Goal: Task Accomplishment & Management: Manage account settings

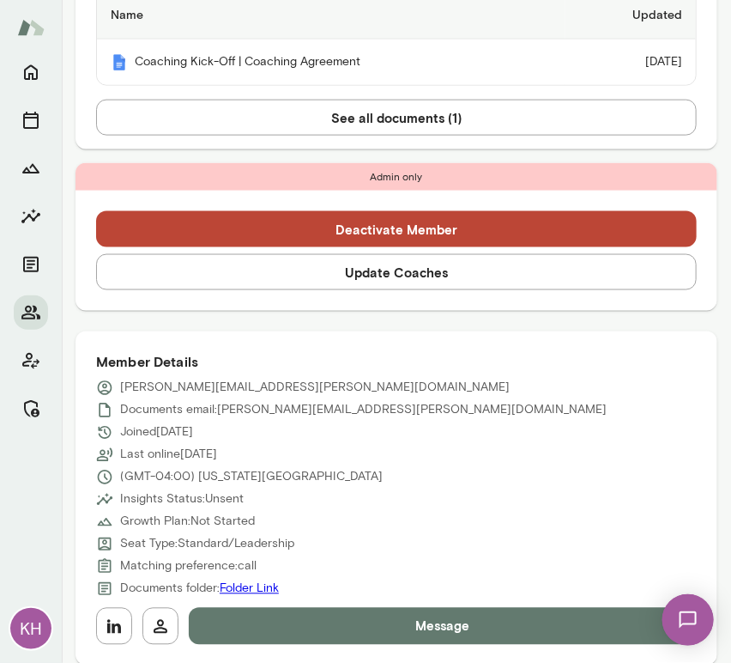
scroll to position [527, 0]
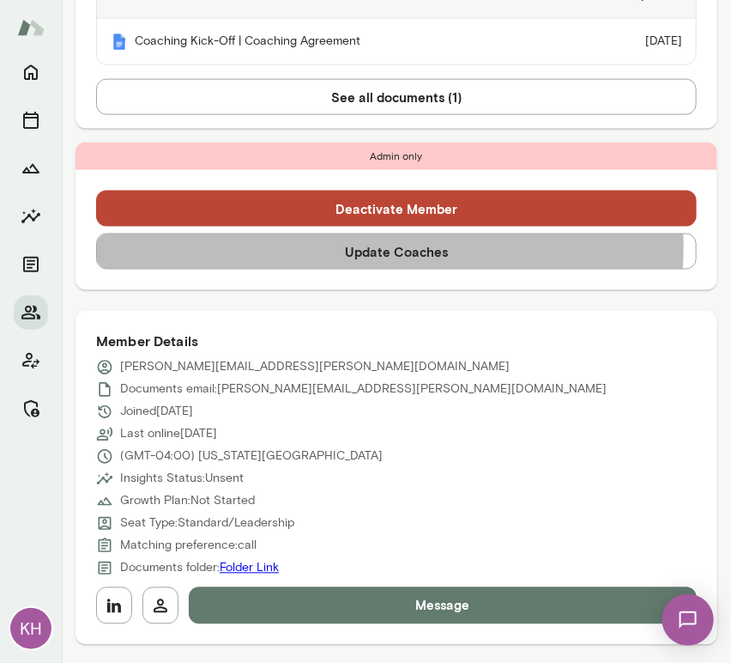
click at [348, 246] on button "Update Coaches" at bounding box center [396, 251] width 601 height 36
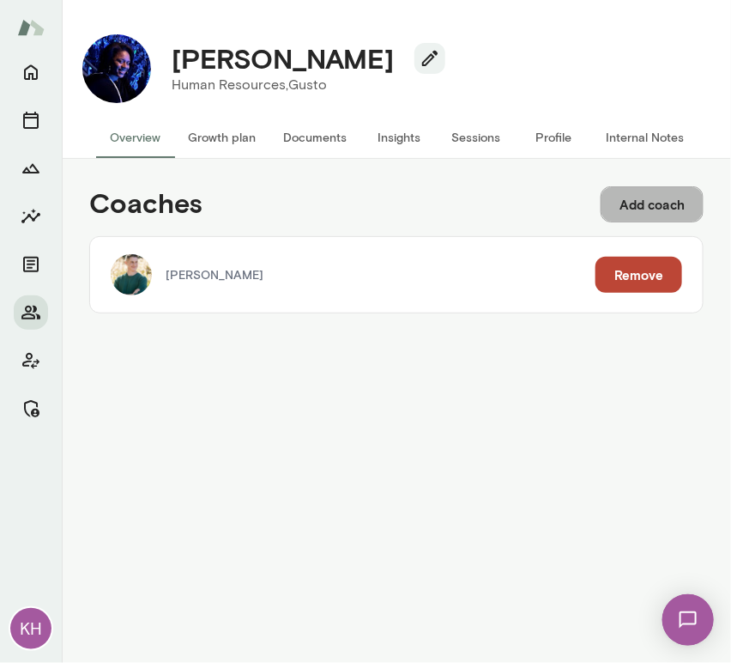
click at [633, 209] on button "Add coach" at bounding box center [652, 204] width 103 height 36
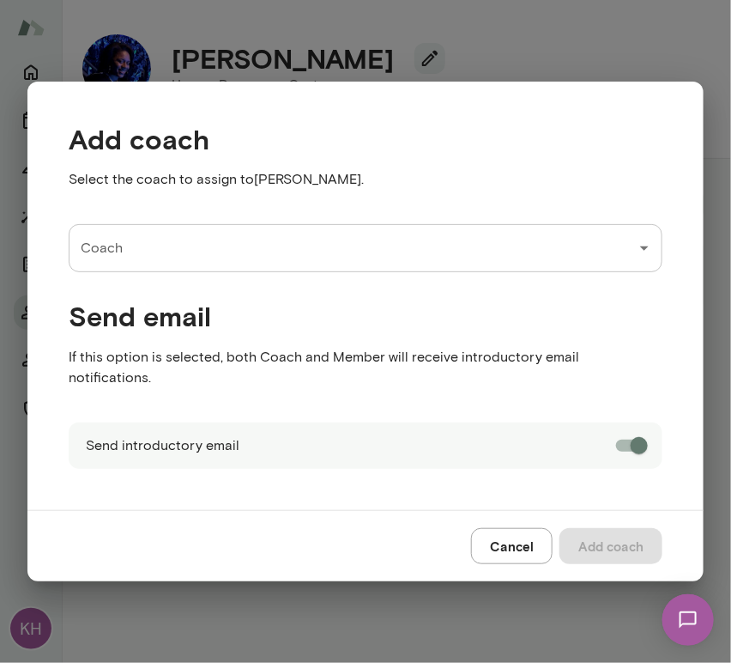
click at [171, 272] on div "Coach" at bounding box center [366, 248] width 594 height 48
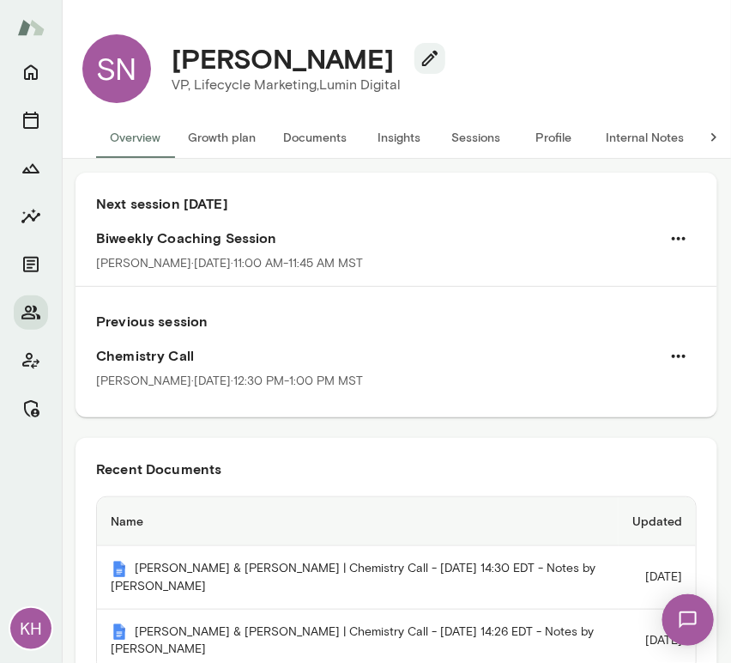
click at [633, 125] on button "Internal Notes" at bounding box center [645, 137] width 106 height 41
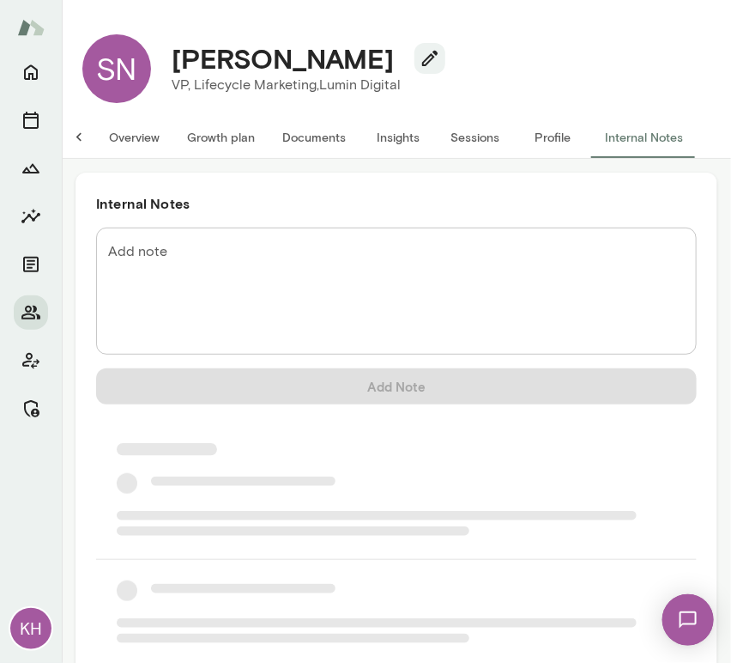
scroll to position [0, 14]
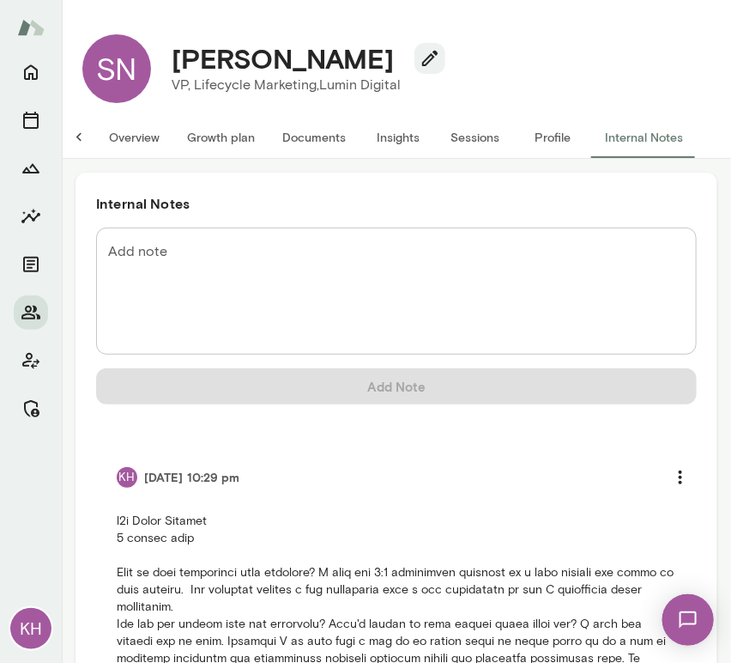
click at [106, 136] on button "Overview" at bounding box center [134, 137] width 78 height 41
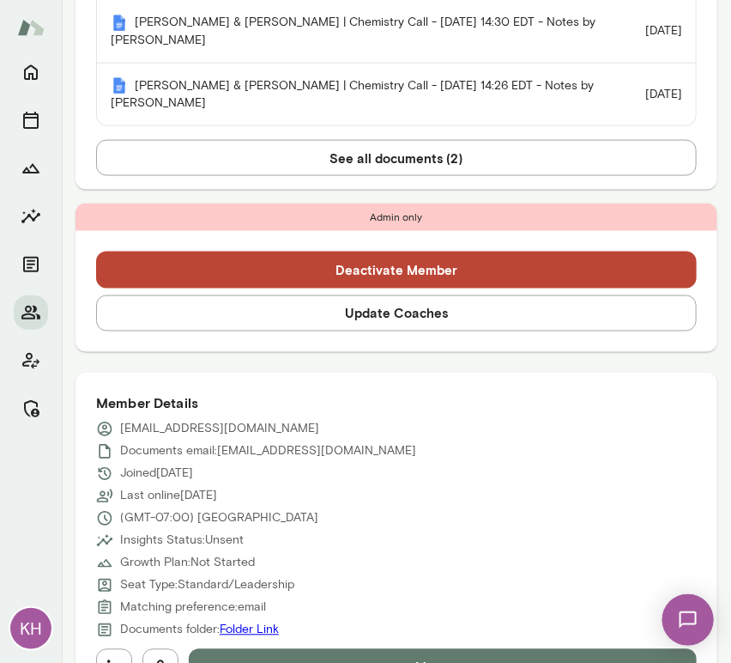
scroll to position [752, 0]
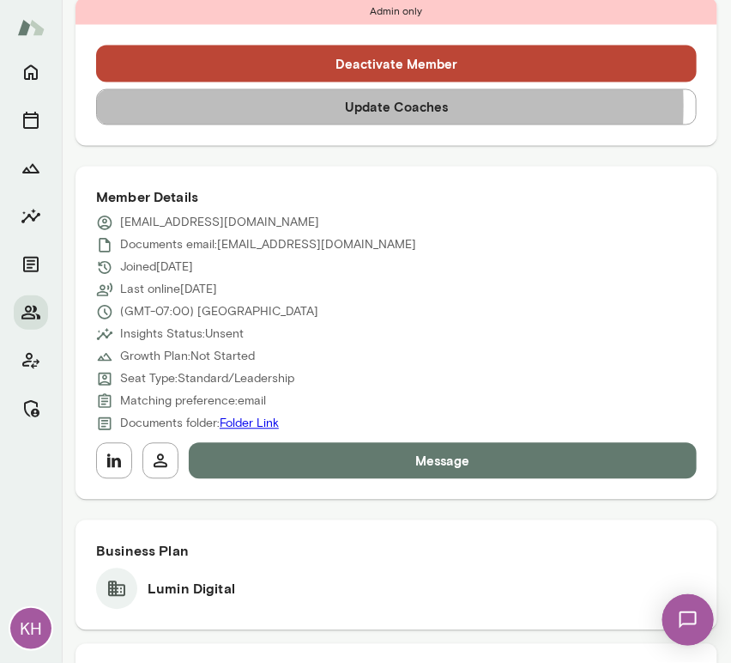
click at [286, 106] on button "Update Coaches" at bounding box center [396, 107] width 601 height 36
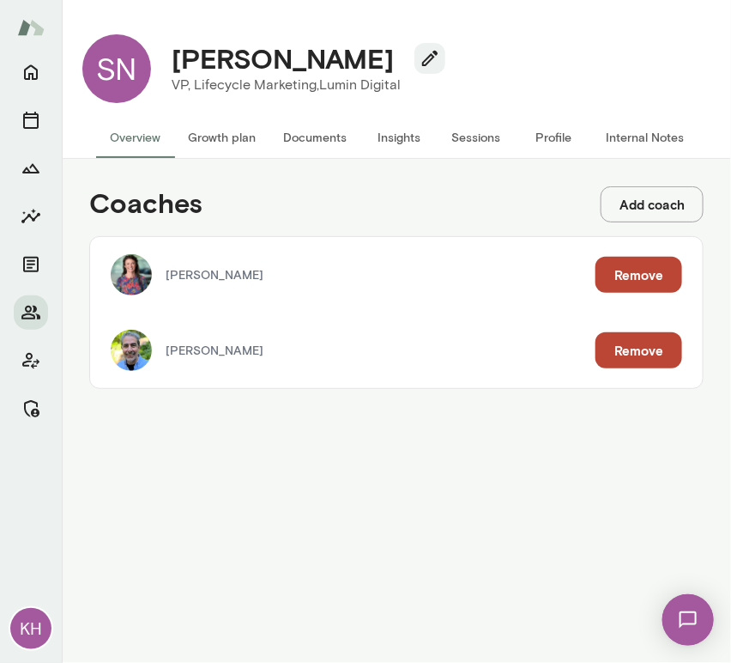
click at [629, 348] on button "Remove" at bounding box center [639, 350] width 87 height 36
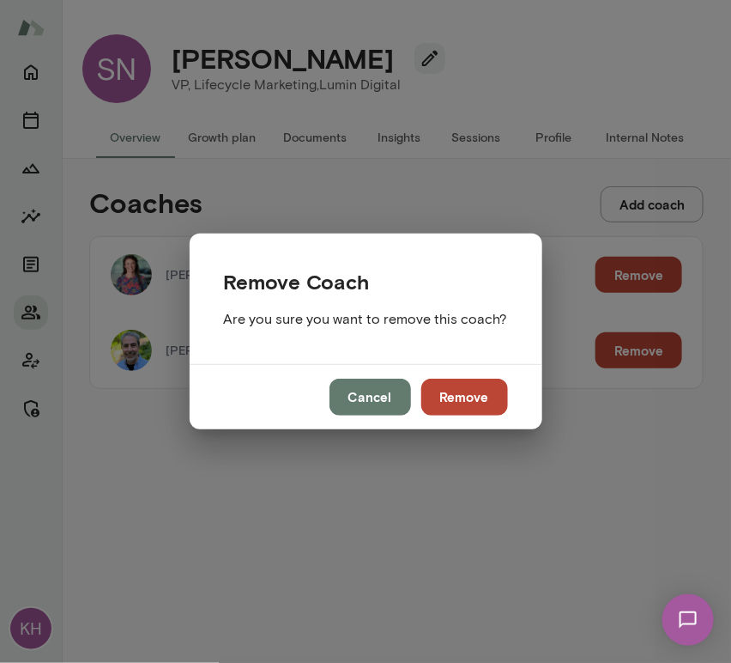
click at [474, 390] on button "Remove" at bounding box center [464, 396] width 87 height 36
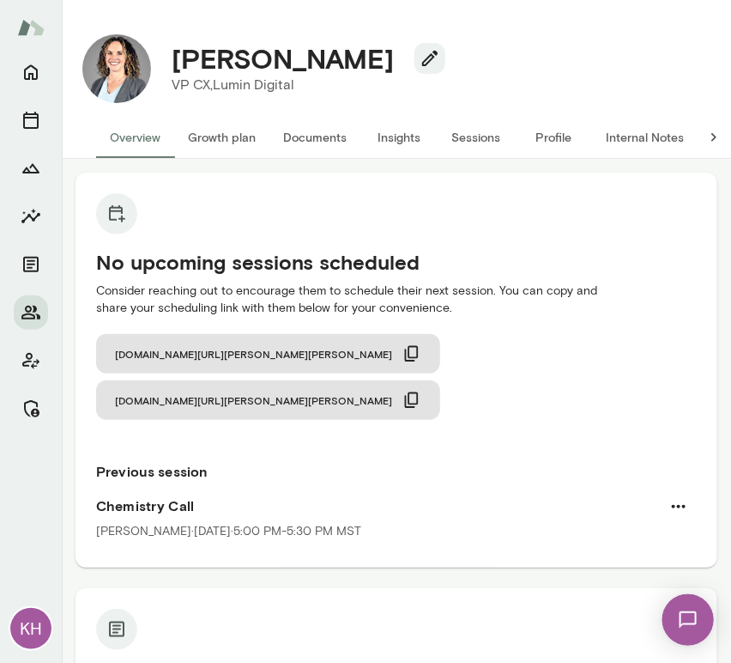
click at [472, 134] on button "Sessions" at bounding box center [476, 137] width 77 height 41
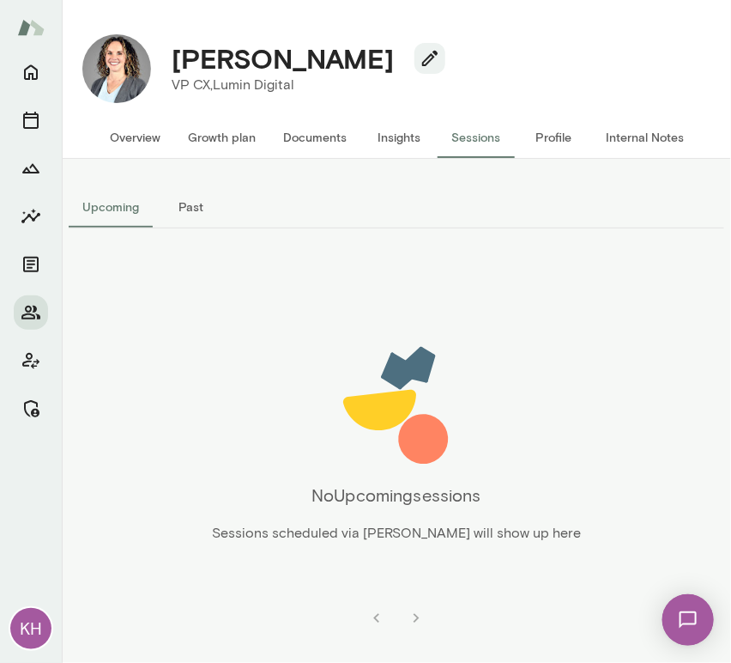
click at [191, 201] on button "Past" at bounding box center [191, 206] width 77 height 41
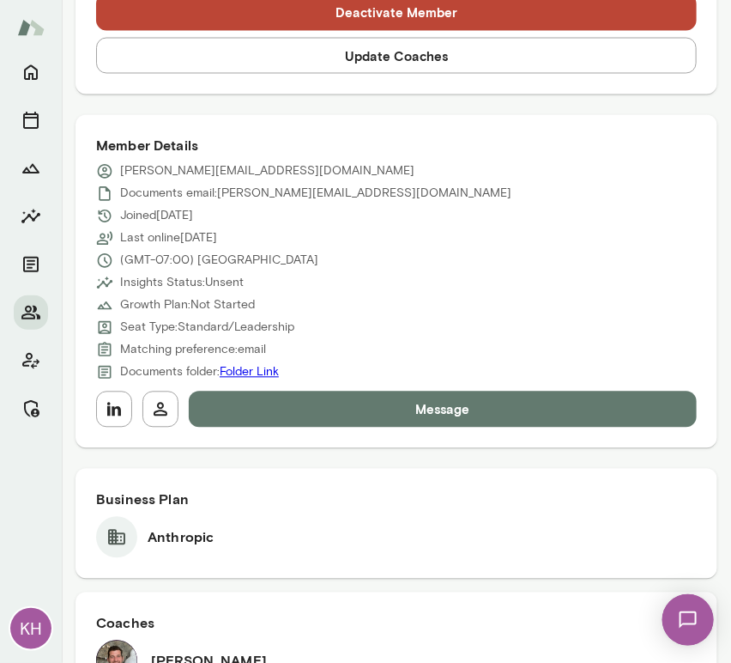
scroll to position [757, 0]
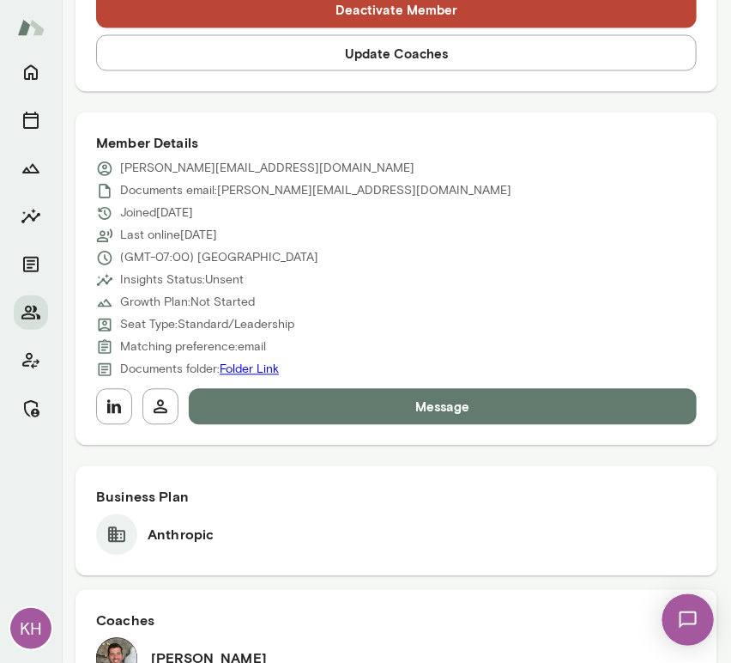
click at [349, 62] on button "Update Coaches" at bounding box center [396, 53] width 601 height 36
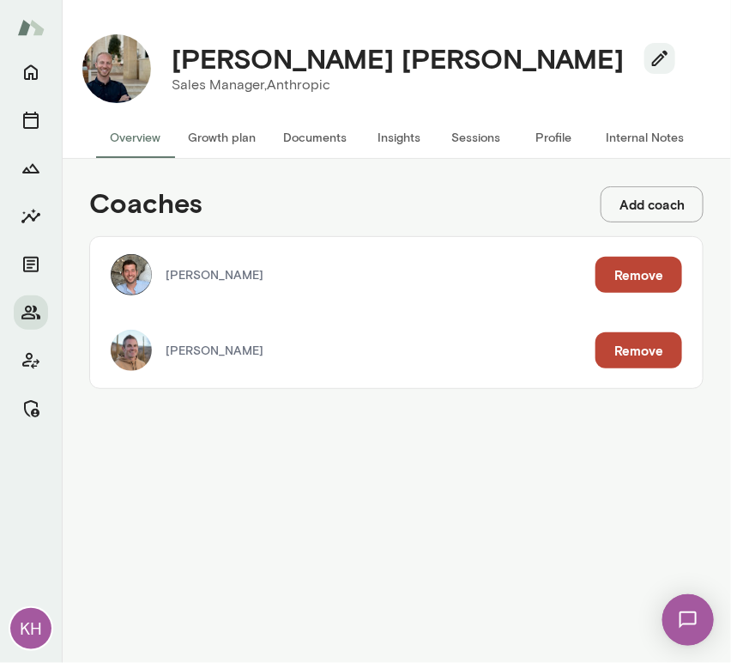
click at [618, 261] on button "Remove" at bounding box center [639, 275] width 87 height 36
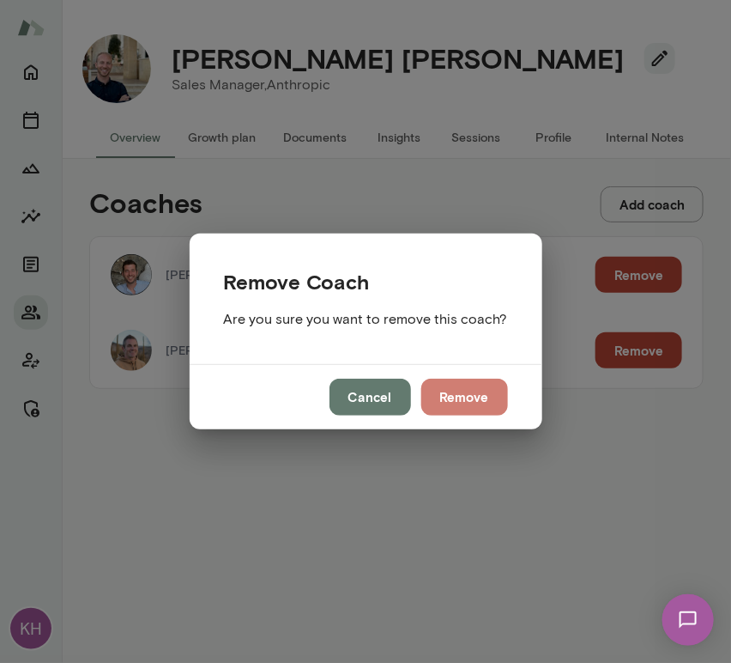
click at [475, 387] on button "Remove" at bounding box center [464, 396] width 87 height 36
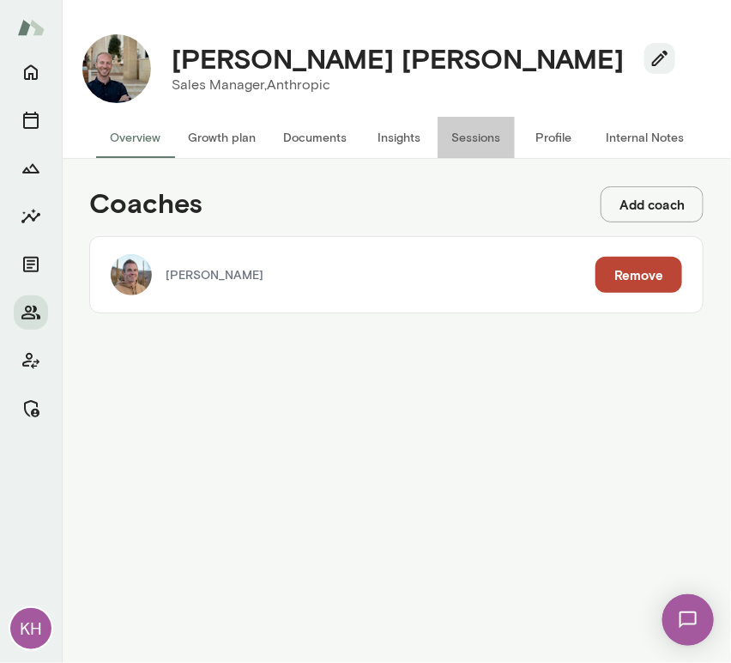
click at [467, 140] on button "Sessions" at bounding box center [476, 137] width 77 height 41
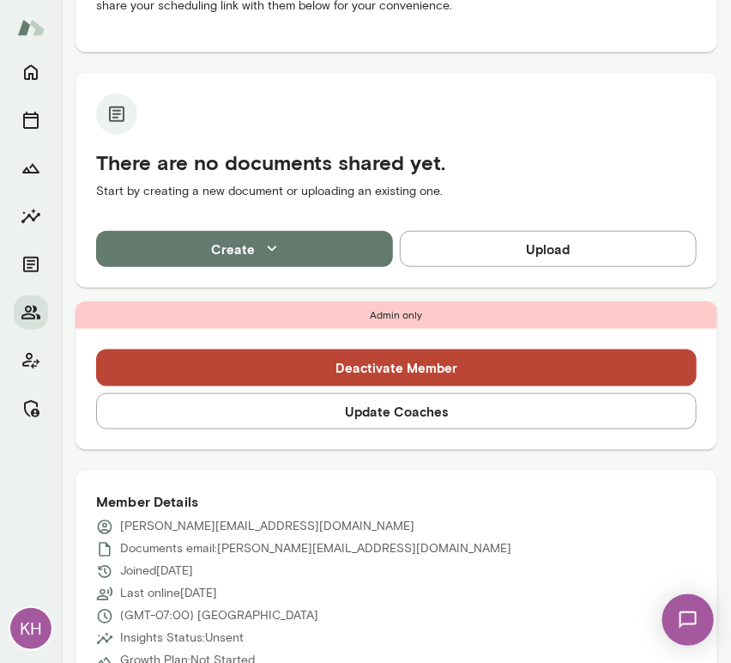
scroll to position [313, 0]
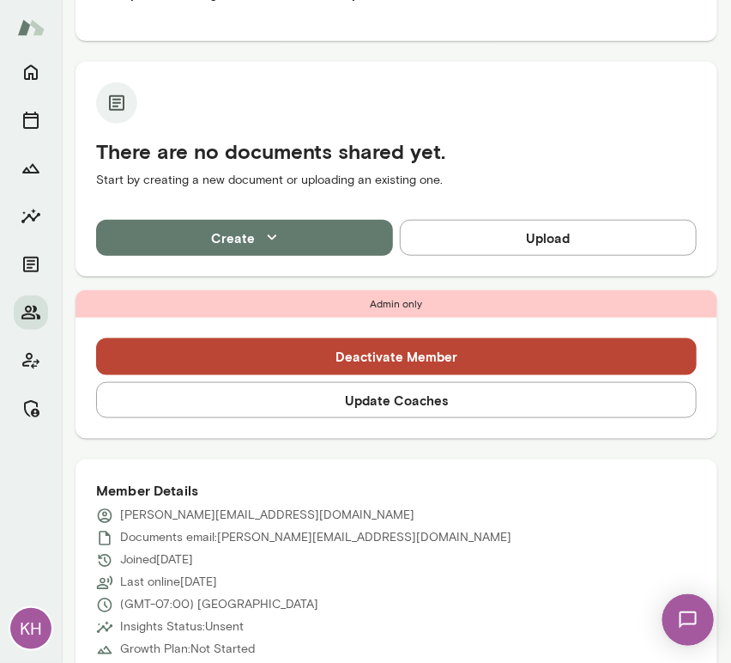
click at [308, 406] on button "Update Coaches" at bounding box center [396, 400] width 601 height 36
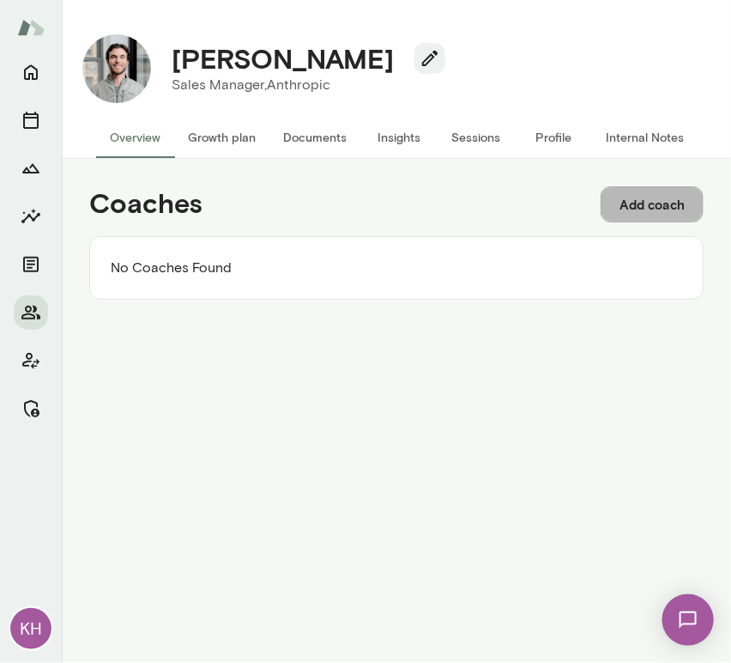
click at [642, 208] on button "Add coach" at bounding box center [652, 204] width 103 height 36
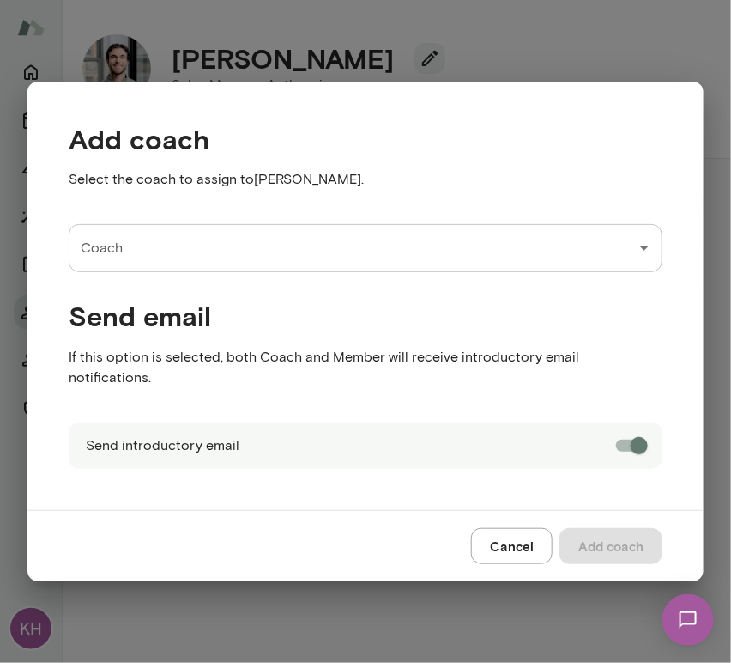
click at [204, 257] on input "Coach" at bounding box center [352, 248] width 553 height 33
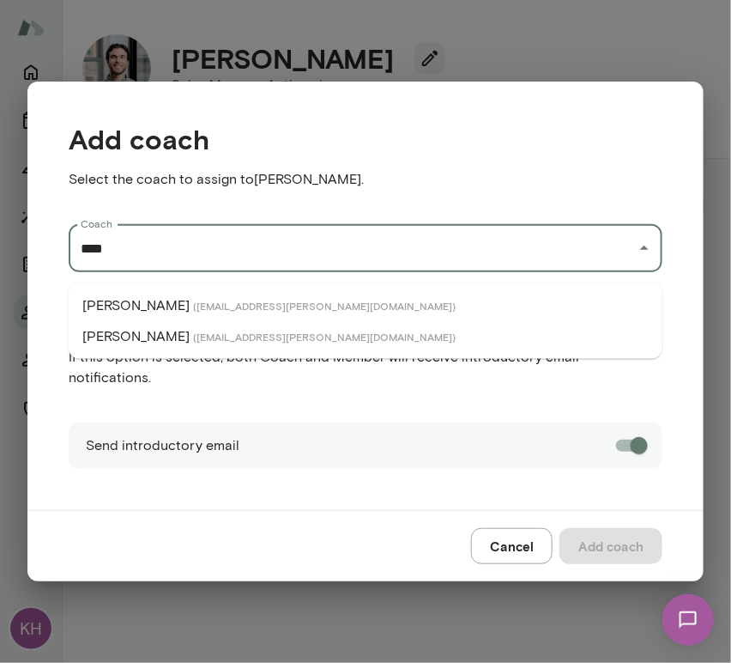
click at [193, 304] on span "( adamgriffin@mento.co )" at bounding box center [324, 306] width 263 height 14
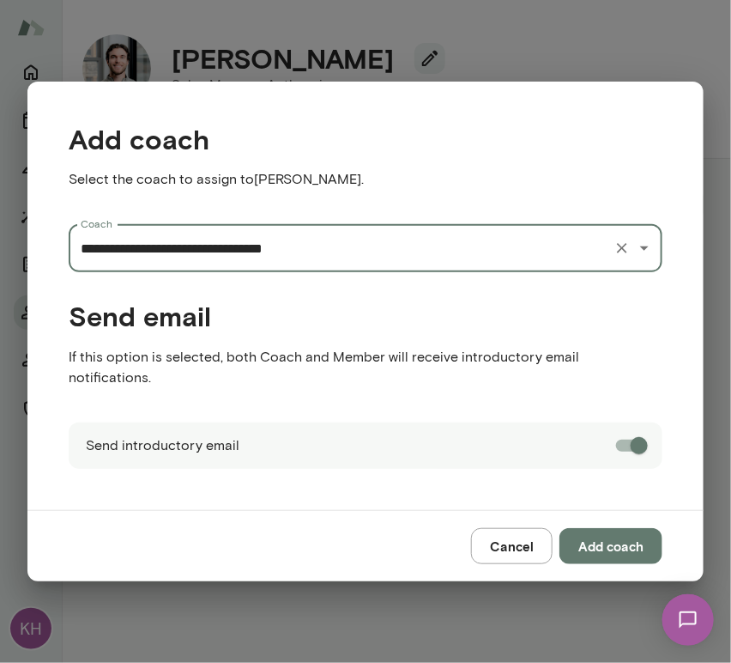
type input "**********"
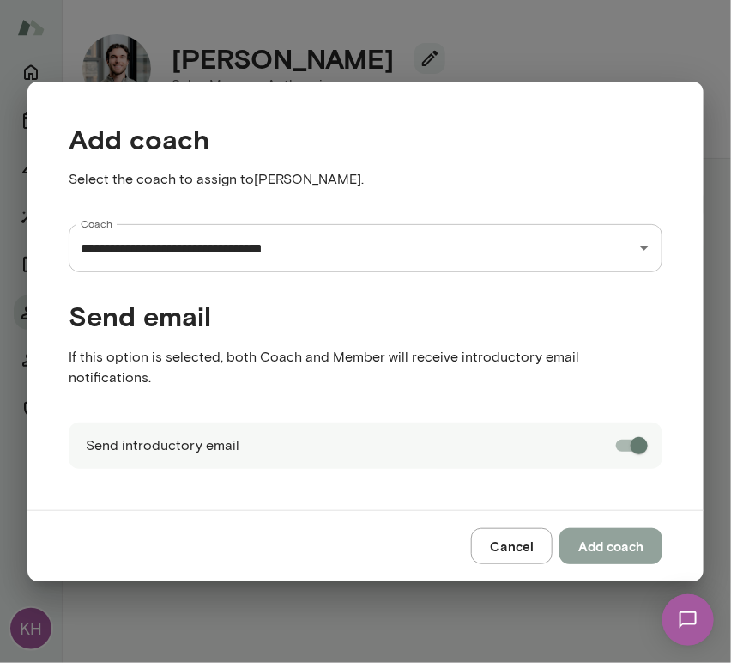
click at [616, 539] on button "Add coach" at bounding box center [611, 546] width 103 height 36
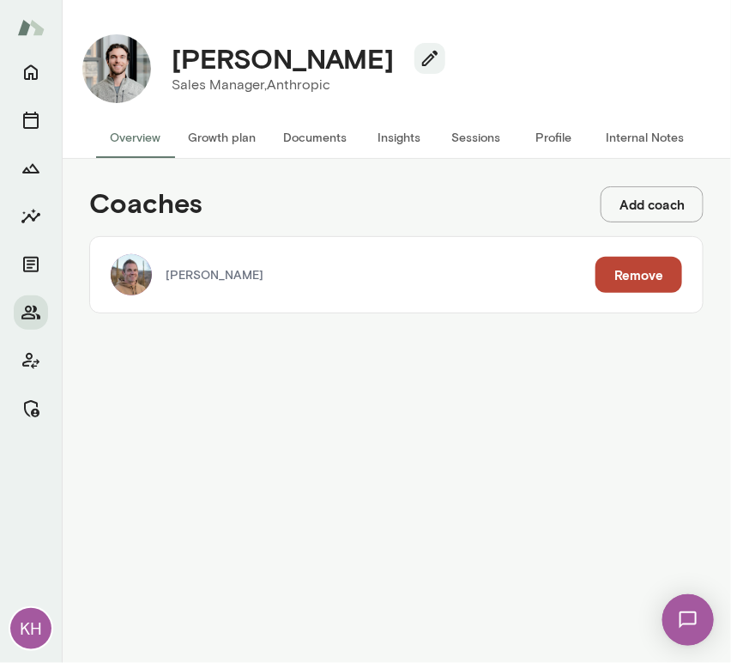
click at [656, 205] on button "Add coach" at bounding box center [652, 204] width 103 height 36
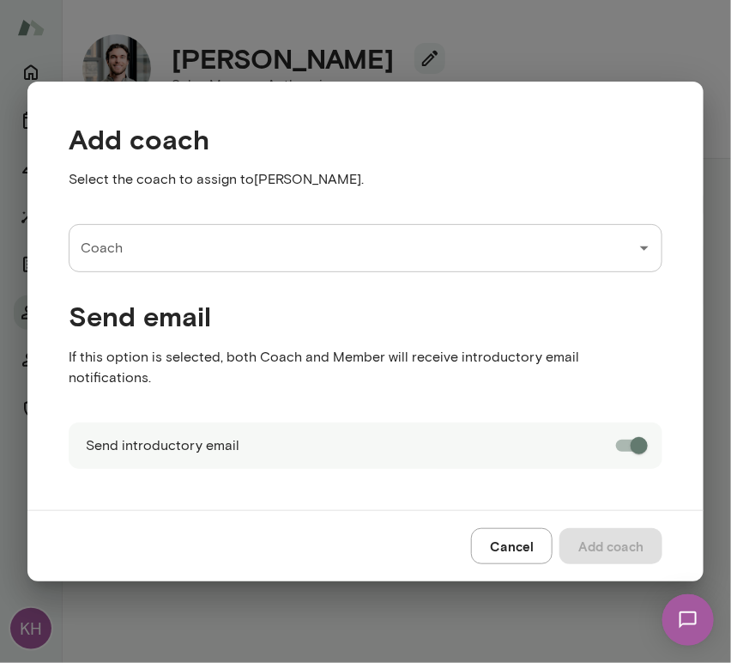
click at [302, 255] on input "Coach" at bounding box center [352, 248] width 553 height 33
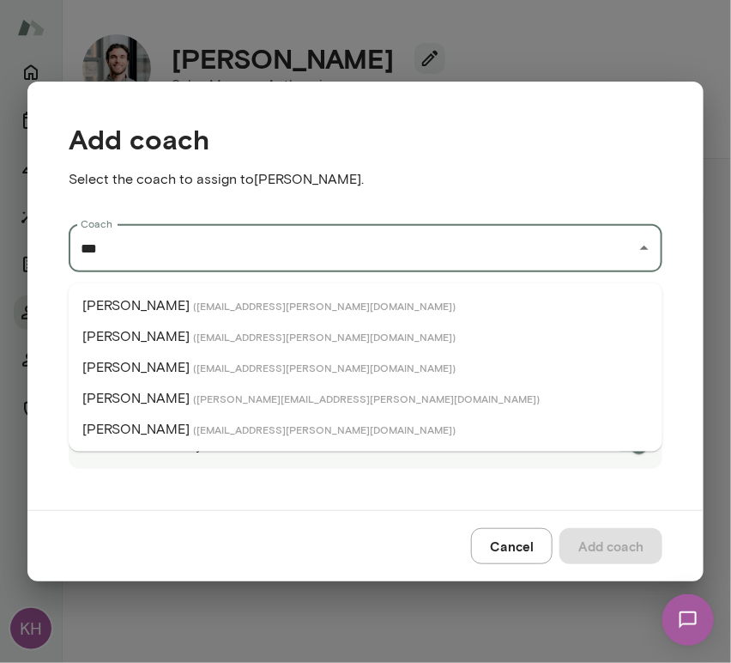
click at [193, 307] on span "( jonfraser@mento.co )" at bounding box center [324, 306] width 263 height 14
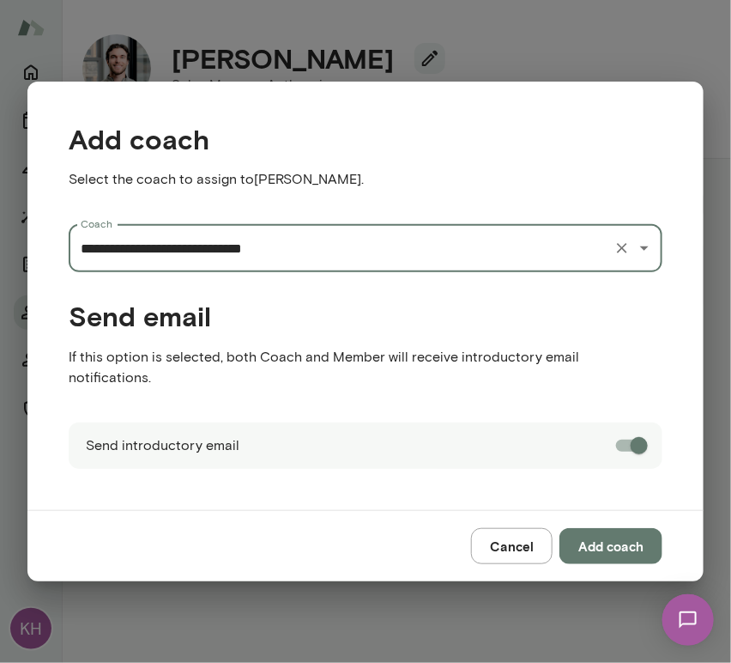
type input "**********"
click at [611, 530] on button "Add coach" at bounding box center [611, 546] width 103 height 36
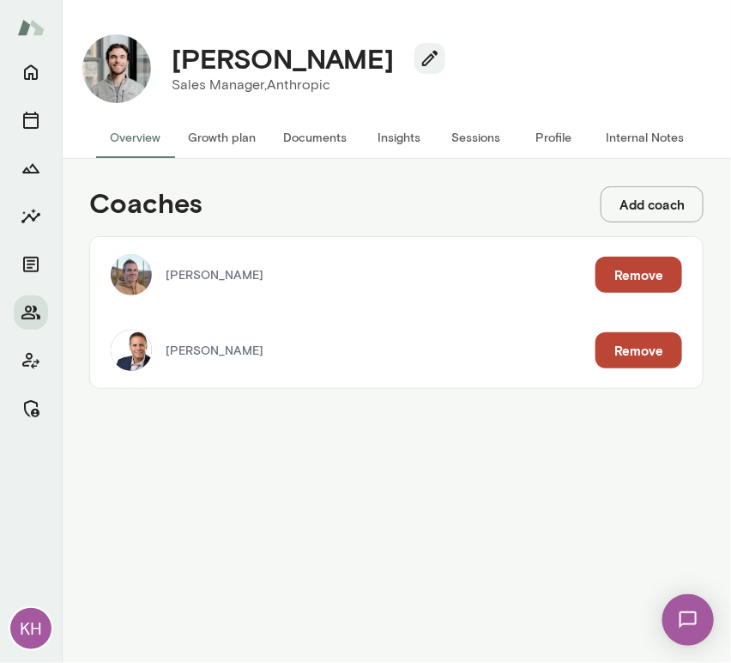
click at [626, 127] on button "Internal Notes" at bounding box center [645, 137] width 106 height 41
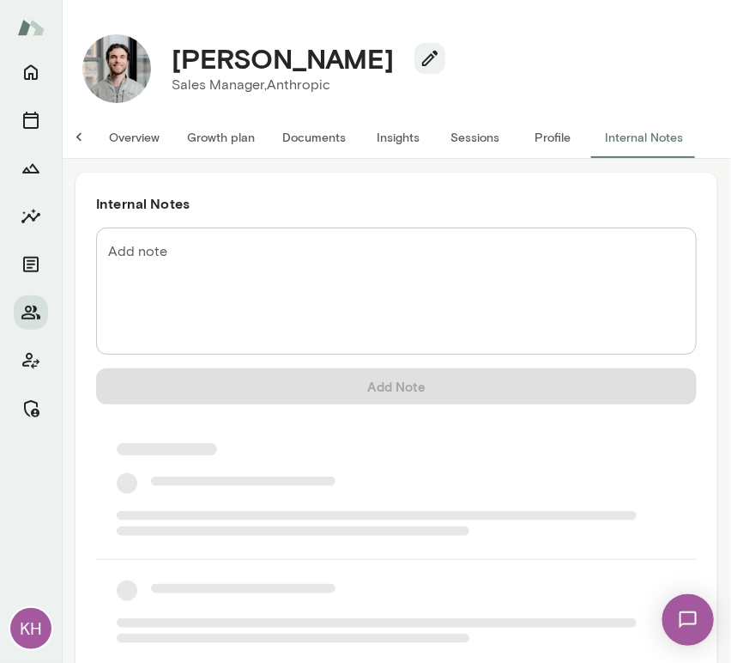
scroll to position [0, 14]
click at [187, 271] on textarea "Add note" at bounding box center [396, 291] width 577 height 99
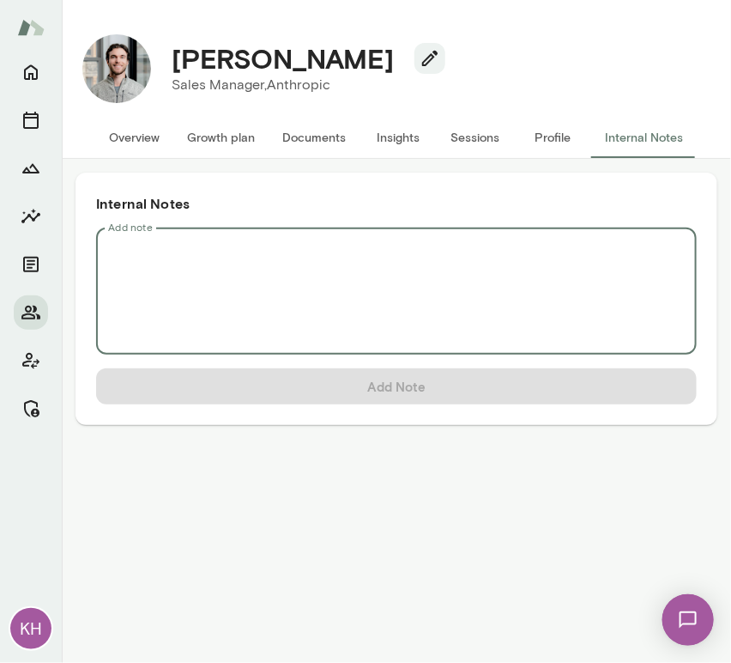
scroll to position [0, 0]
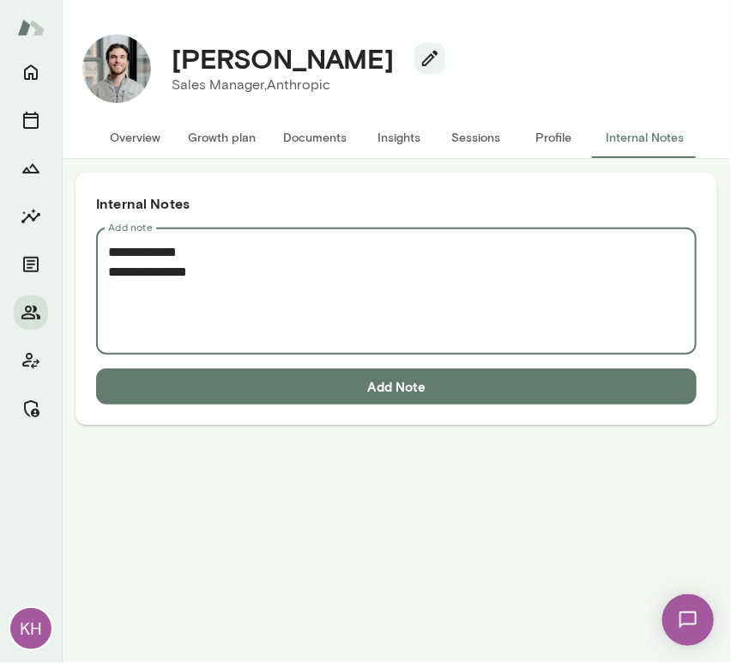
paste textarea "**********"
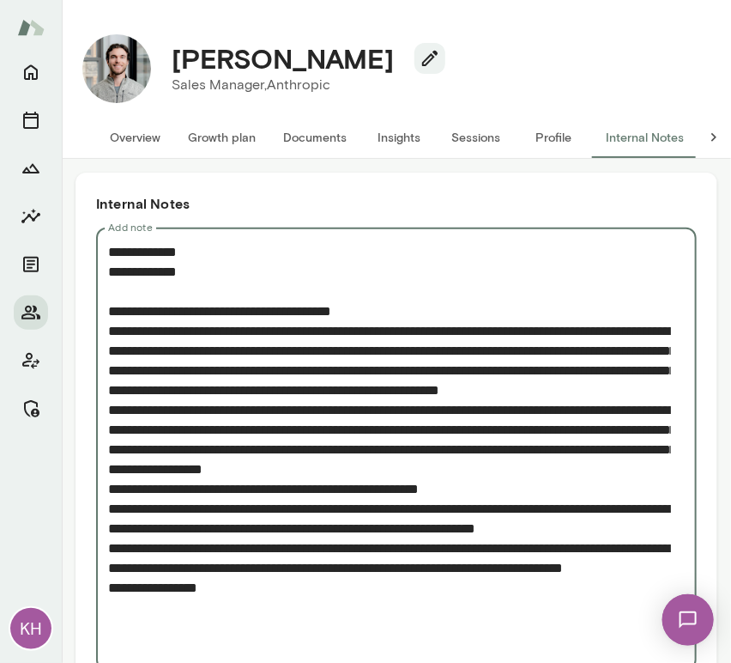
scroll to position [91, 0]
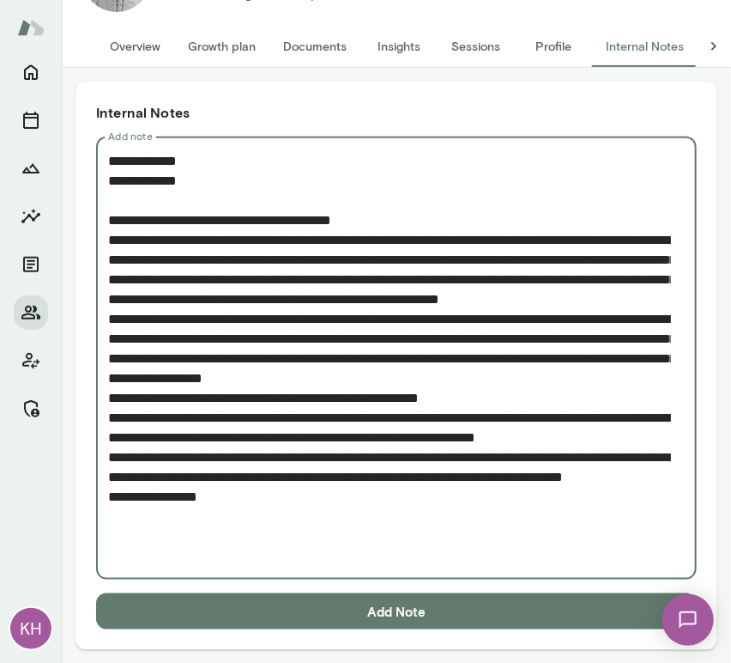
type textarea "**********"
click at [247, 596] on button "Add Note" at bounding box center [396, 611] width 601 height 36
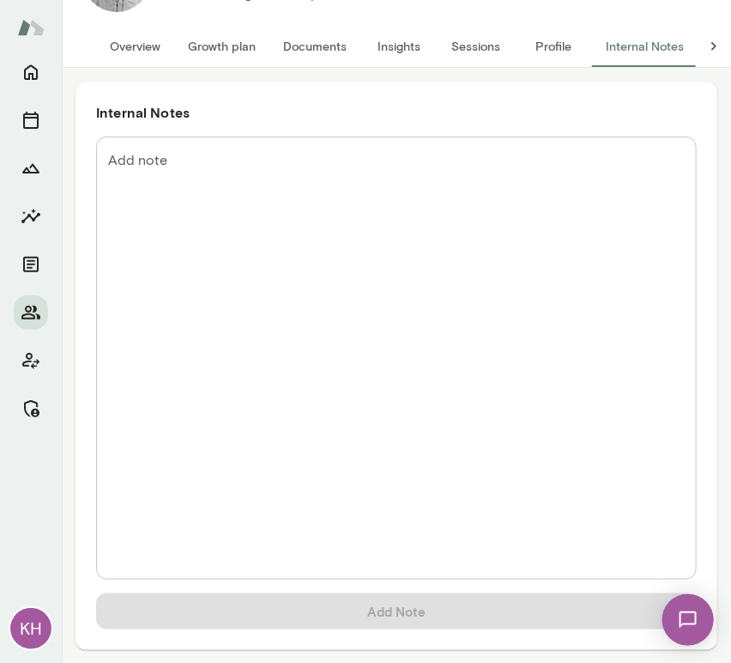
scroll to position [0, 0]
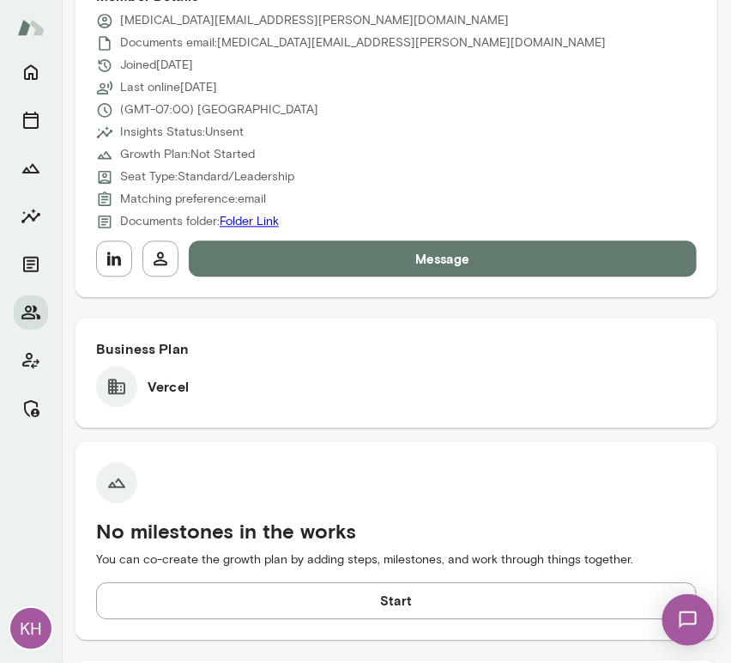
scroll to position [813, 0]
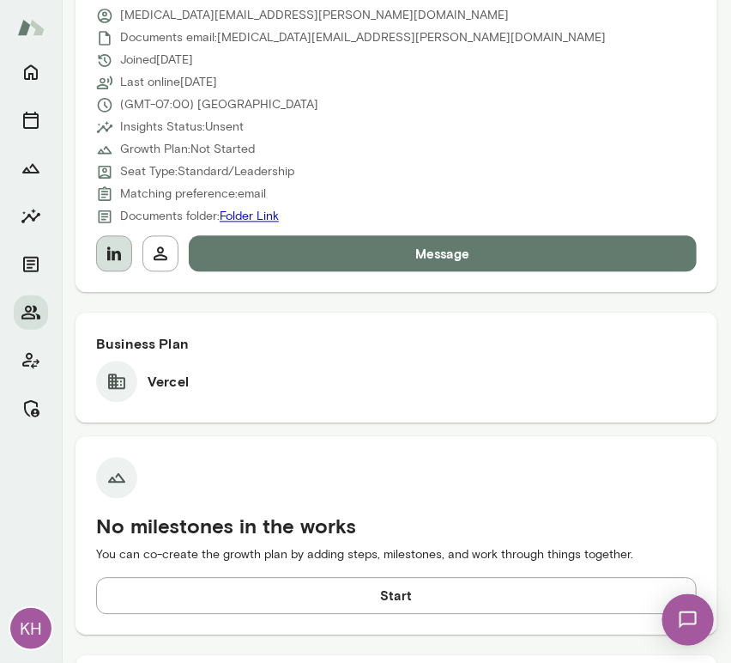
click at [104, 250] on icon "button" at bounding box center [114, 254] width 21 height 21
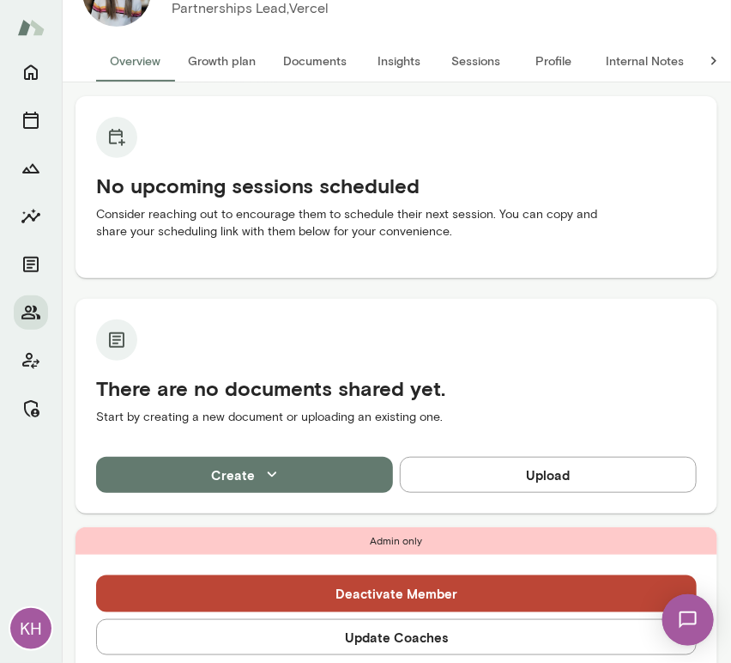
scroll to position [165, 0]
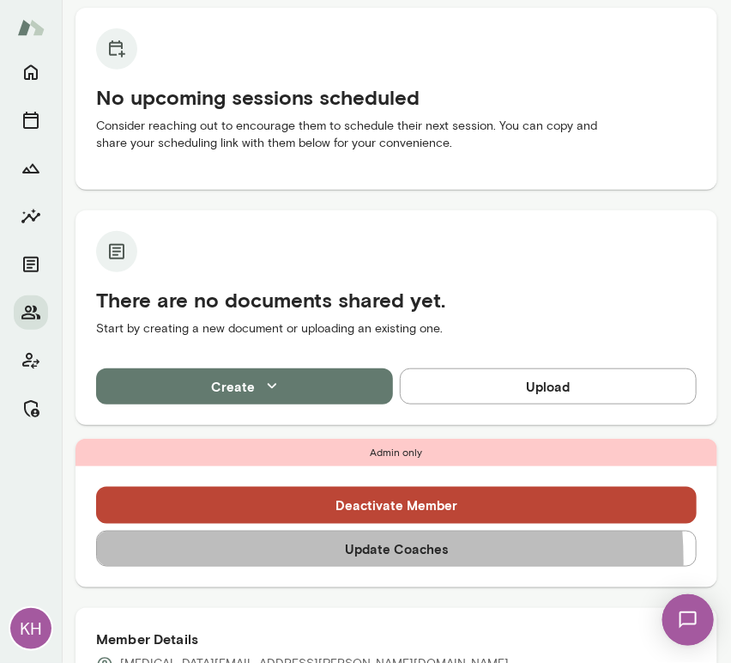
click at [301, 560] on button "Update Coaches" at bounding box center [396, 548] width 601 height 36
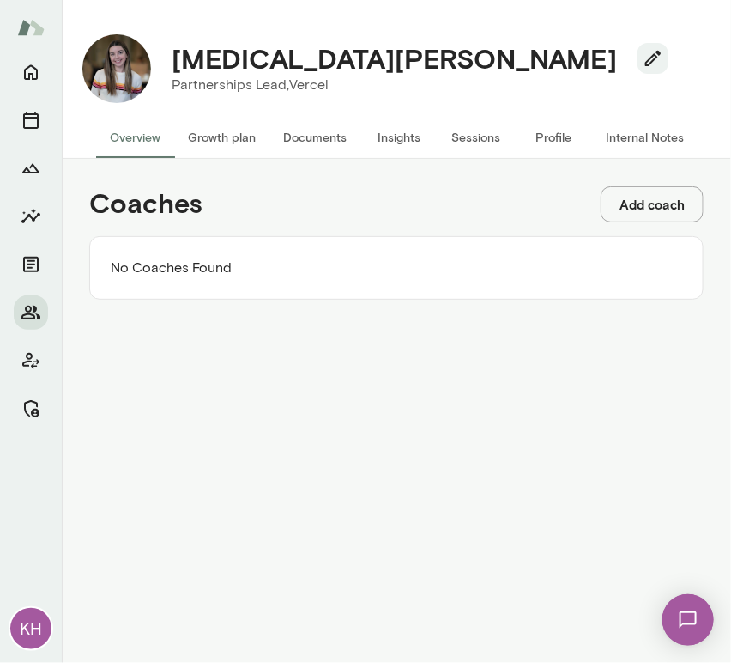
click at [632, 215] on button "Add coach" at bounding box center [652, 204] width 103 height 36
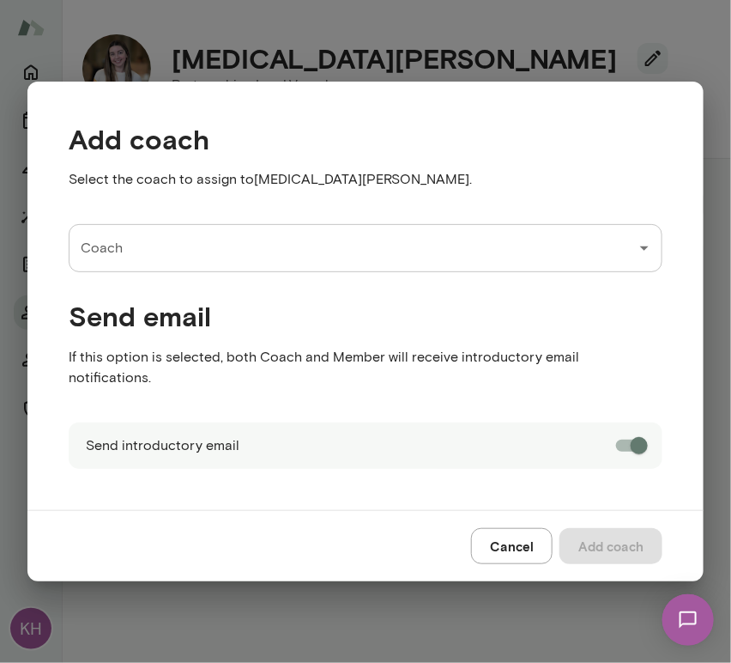
click at [166, 264] on input "Coach" at bounding box center [352, 248] width 553 height 33
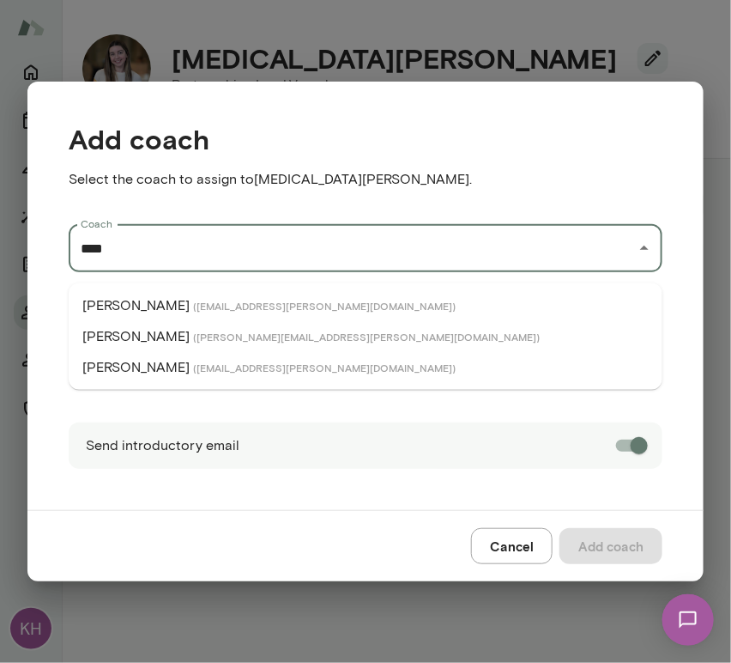
click at [193, 366] on span "( triciamaggio@mento.co )" at bounding box center [324, 367] width 263 height 14
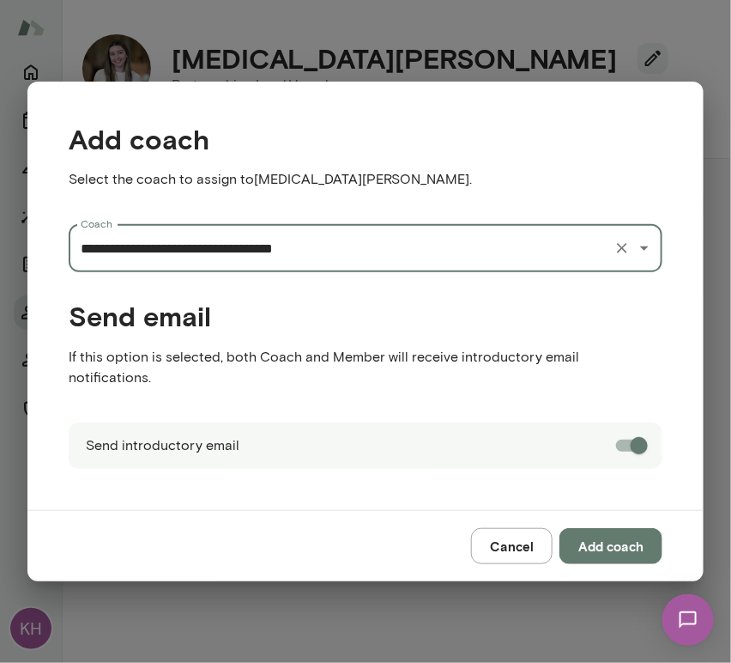
type input "**********"
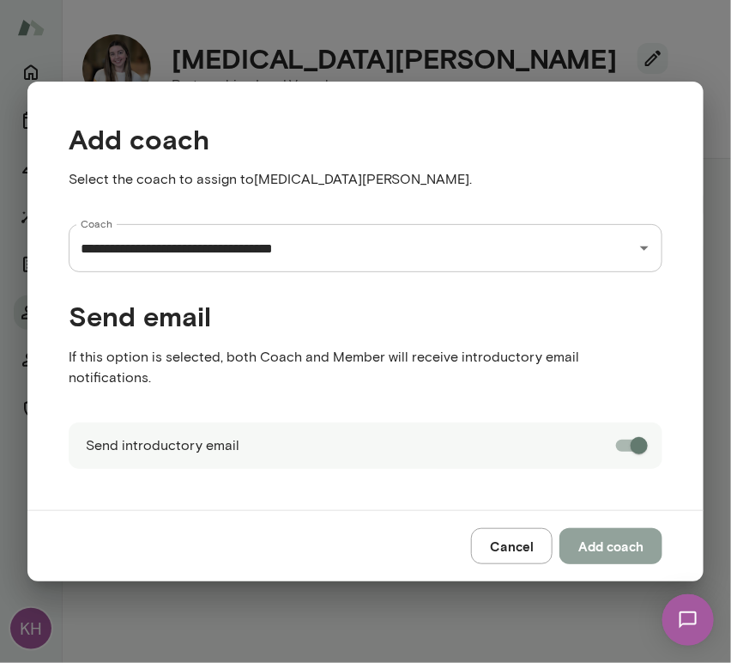
click at [605, 528] on button "Add coach" at bounding box center [611, 546] width 103 height 36
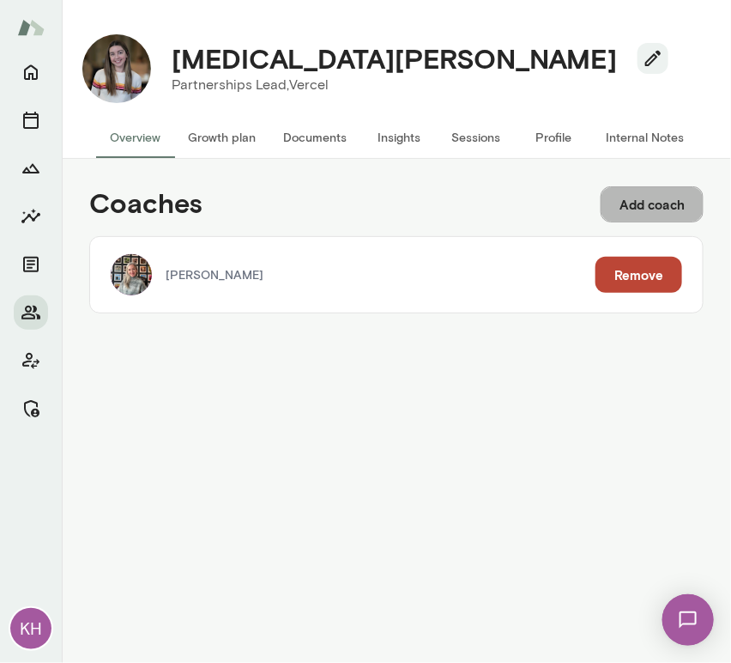
click at [642, 221] on button "Add coach" at bounding box center [652, 204] width 103 height 36
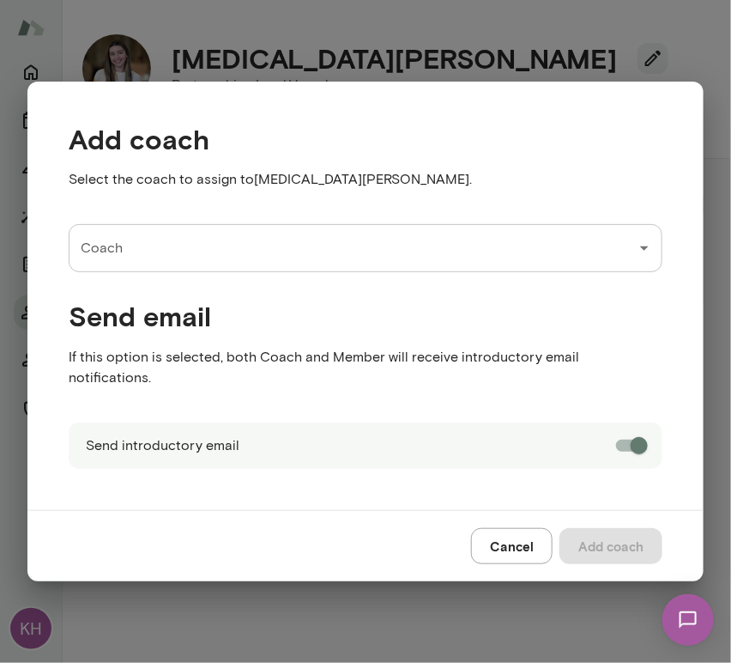
click at [214, 264] on input "Coach" at bounding box center [352, 248] width 553 height 33
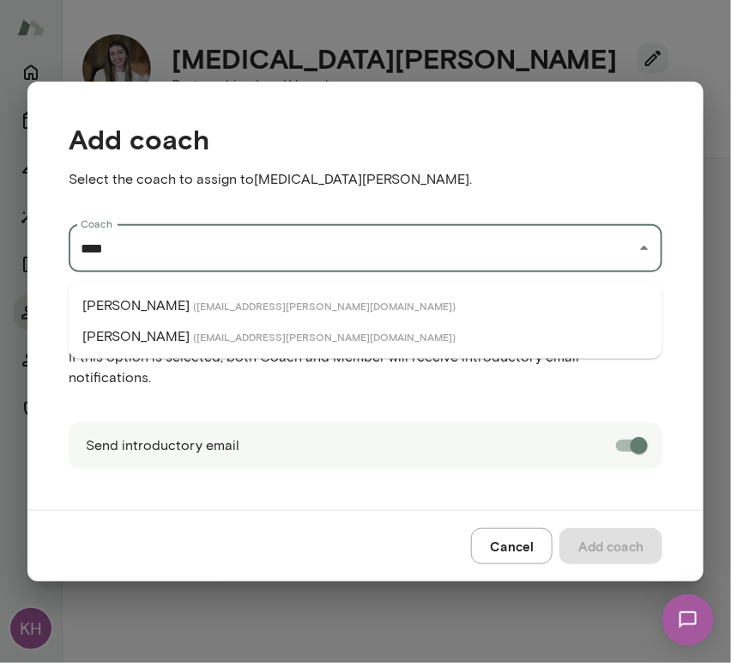
click at [220, 311] on span "( christinaknoll@mento.co )" at bounding box center [324, 306] width 263 height 14
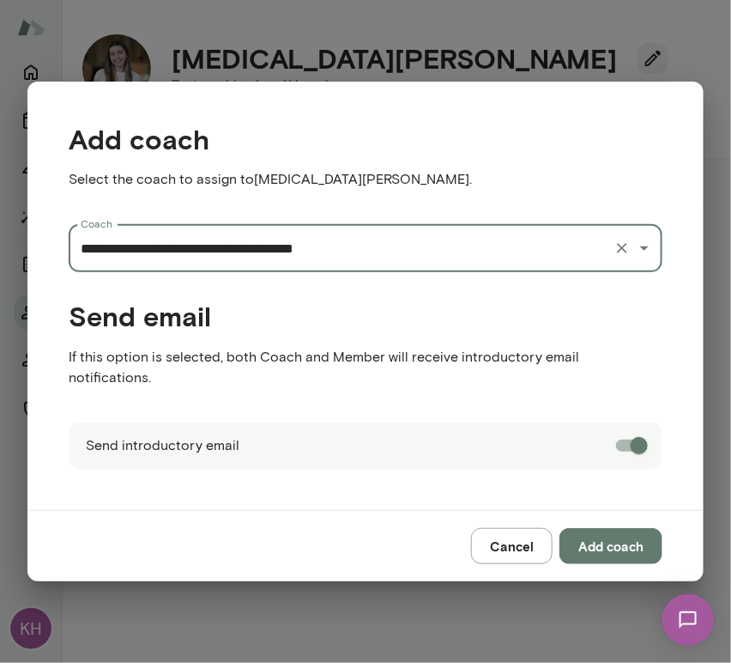
type input "**********"
click at [621, 534] on button "Add coach" at bounding box center [611, 546] width 103 height 36
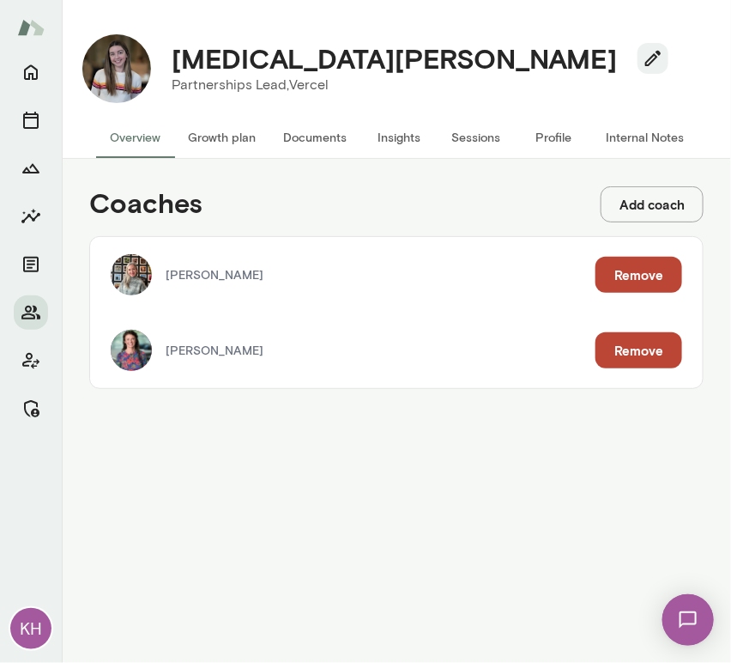
click at [620, 129] on button "Internal Notes" at bounding box center [645, 137] width 106 height 41
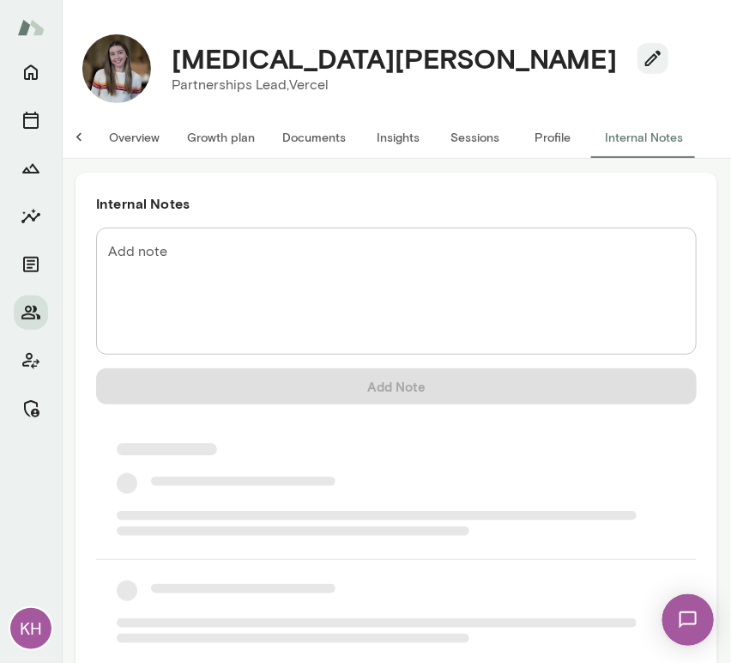
scroll to position [0, 14]
click at [271, 271] on textarea "Add note" at bounding box center [396, 291] width 577 height 99
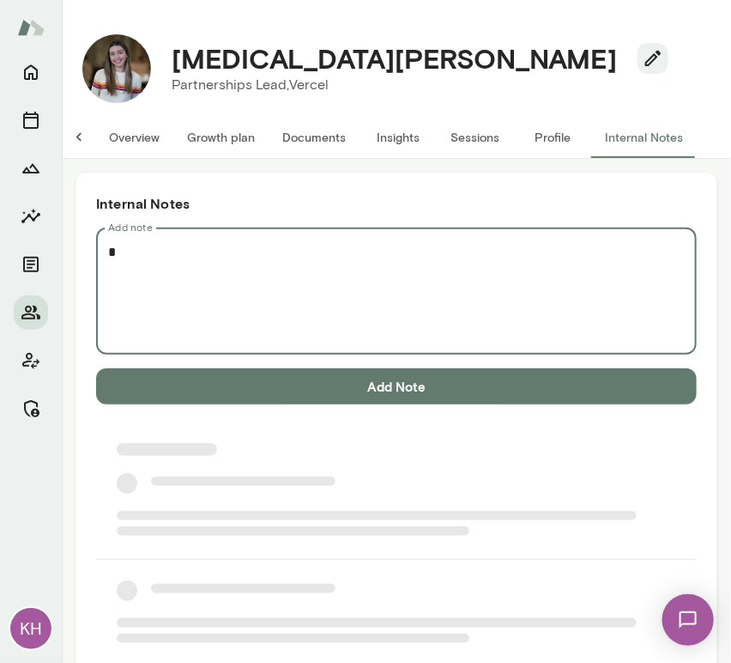
scroll to position [0, 0]
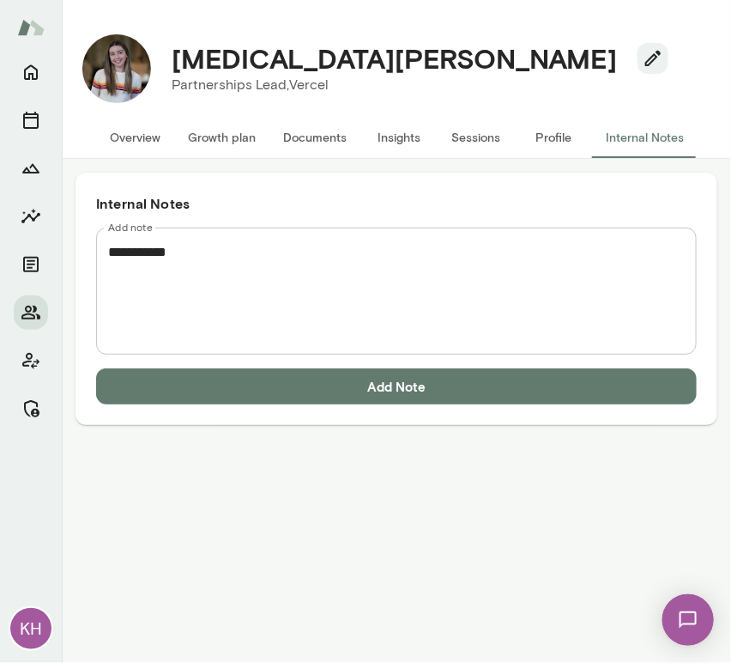
click at [137, 269] on textarea "**********" at bounding box center [396, 291] width 577 height 99
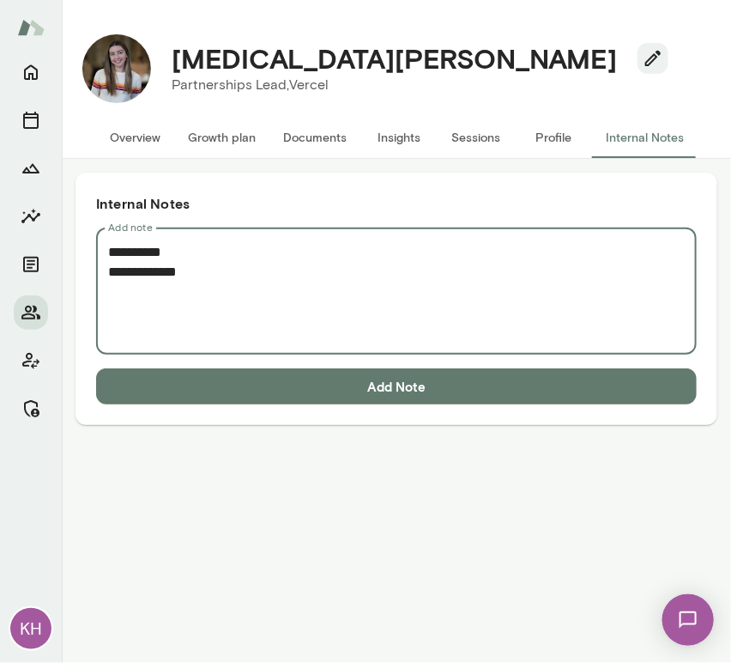
paste textarea "**********"
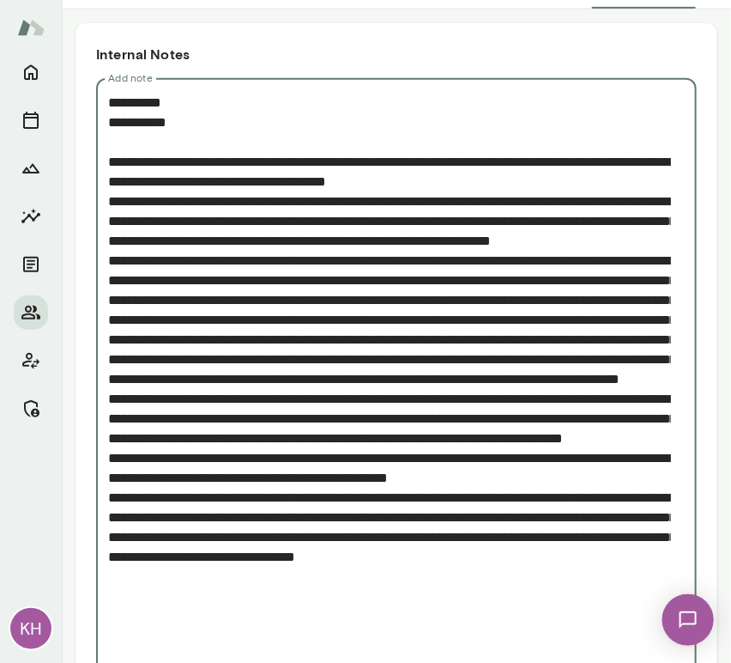
scroll to position [249, 0]
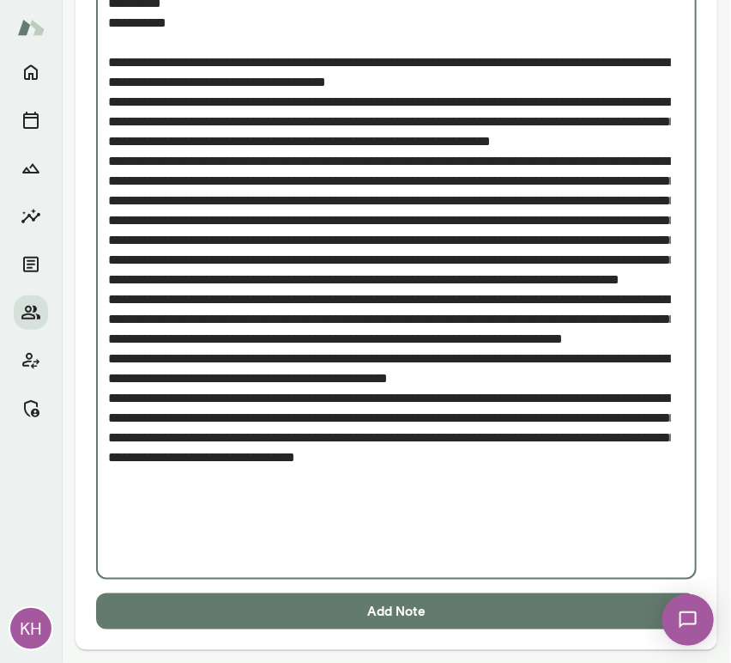
type textarea "**********"
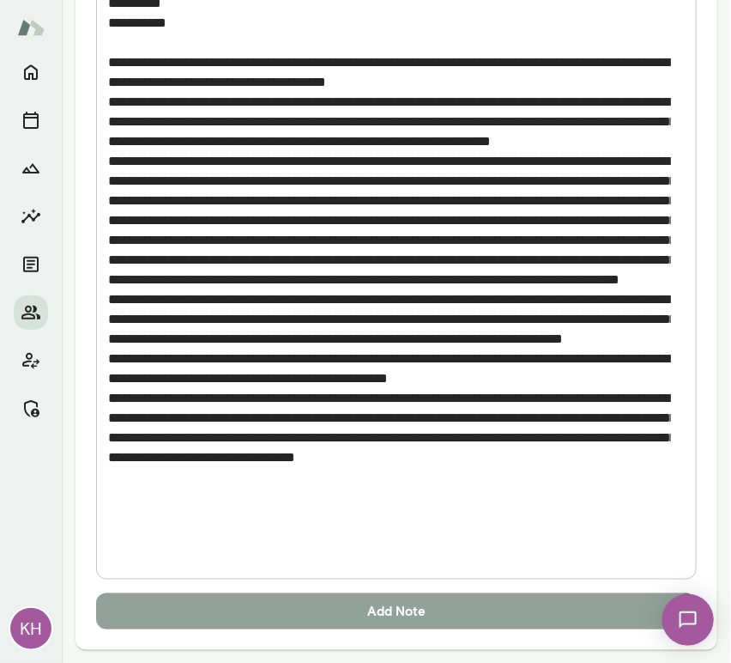
click at [289, 607] on button "Add Note" at bounding box center [396, 611] width 601 height 36
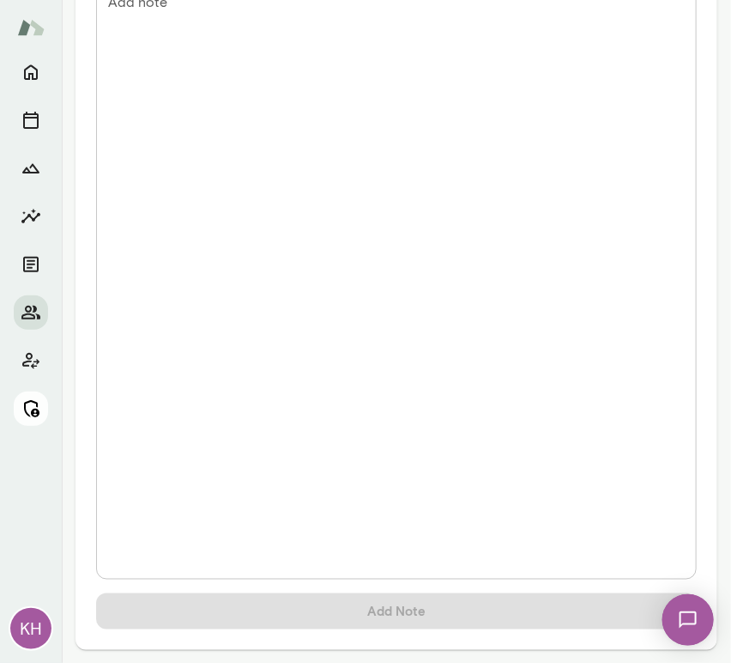
scroll to position [0, 0]
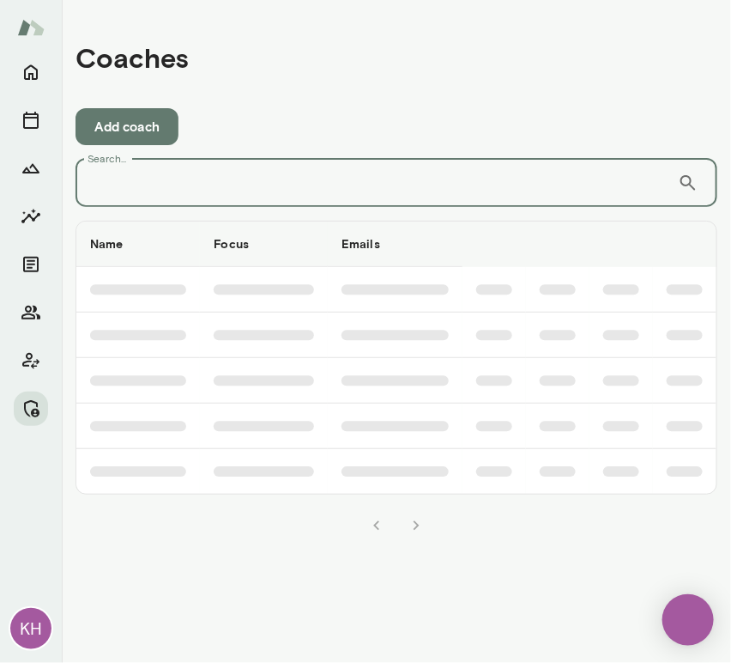
click at [421, 187] on input "Search..." at bounding box center [377, 183] width 602 height 48
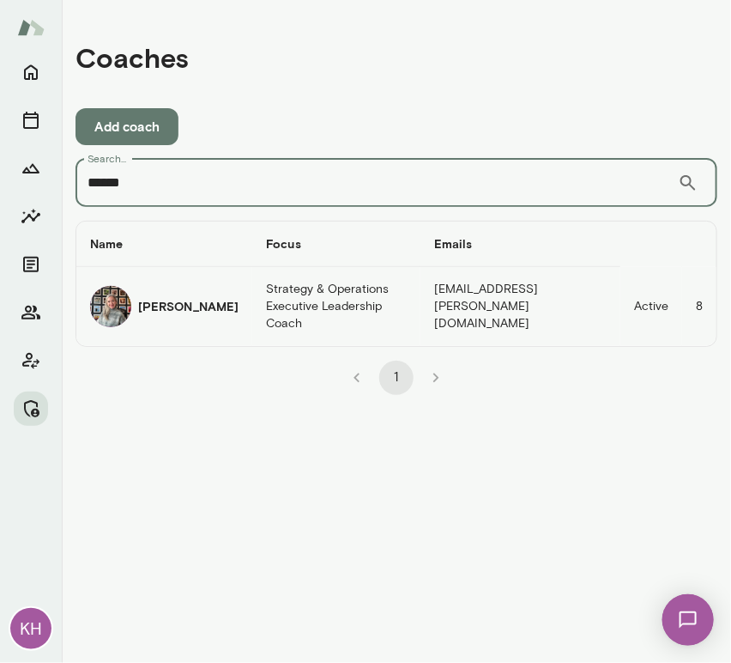
type input "******"
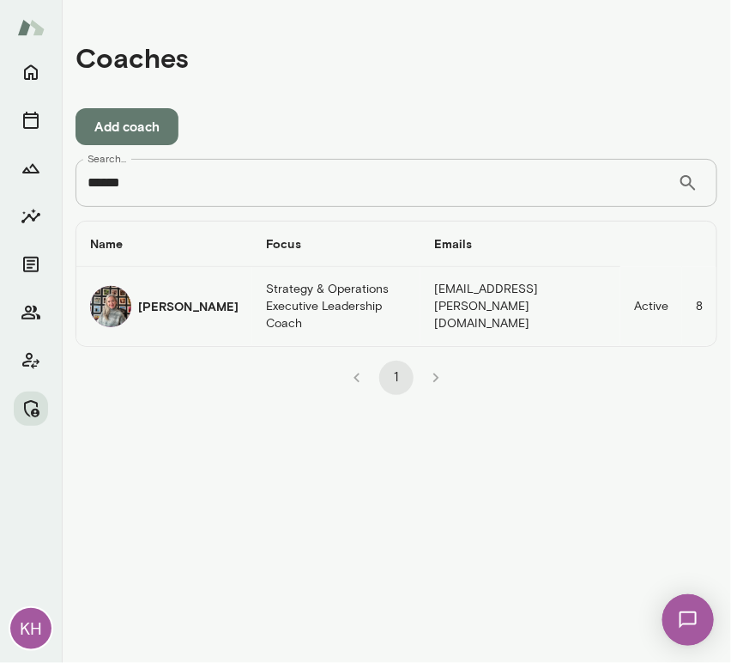
click at [117, 302] on img "coaches table" at bounding box center [110, 306] width 41 height 41
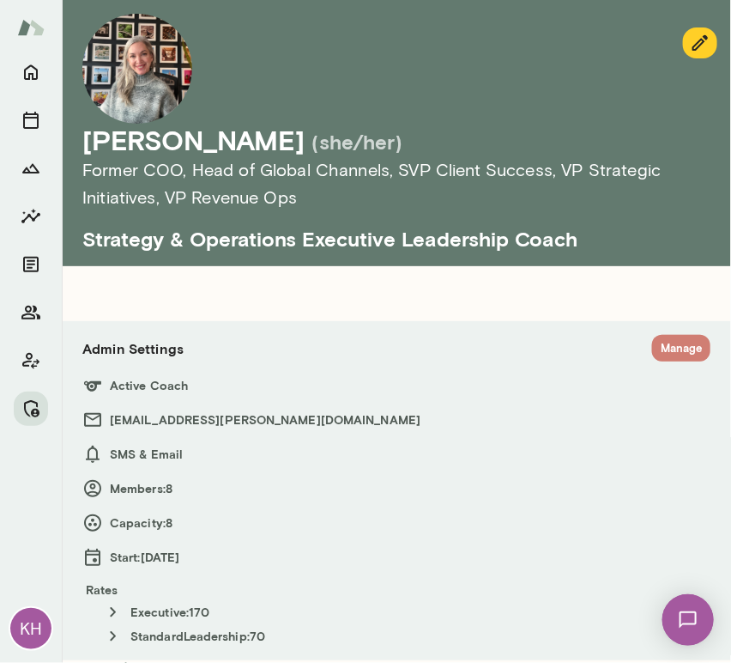
click at [667, 348] on button "Manage" at bounding box center [681, 348] width 58 height 27
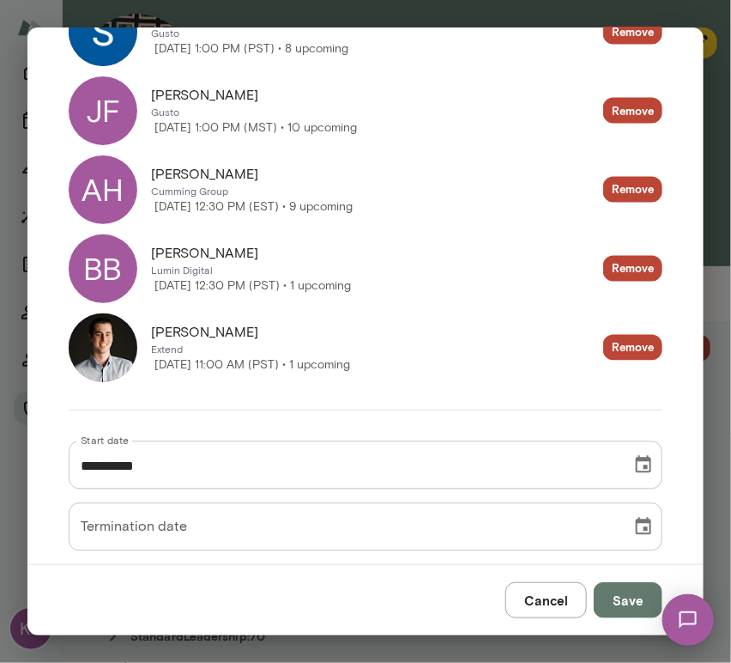
scroll to position [721, 0]
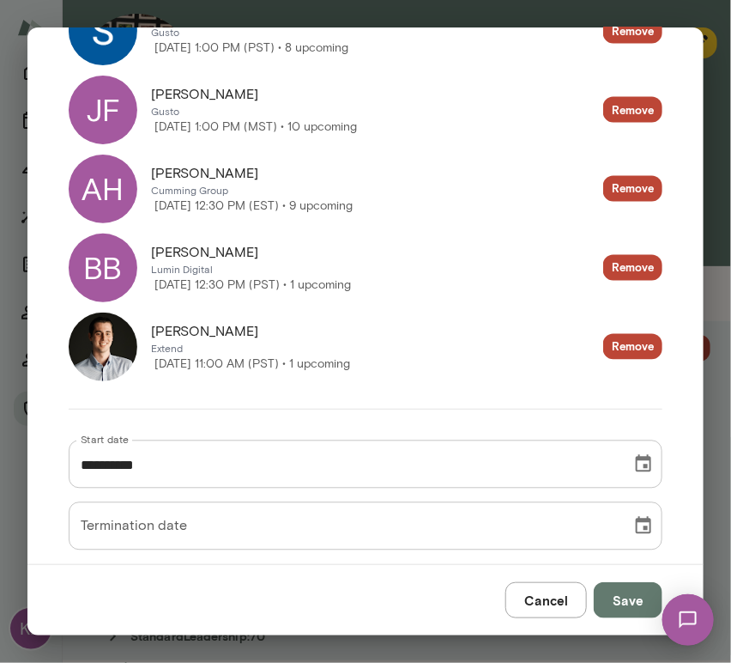
drag, startPoint x: 360, startPoint y: 384, endPoint x: 249, endPoint y: 409, distance: 113.7
click at [249, 409] on div "**********" at bounding box center [351, 556] width 621 height 295
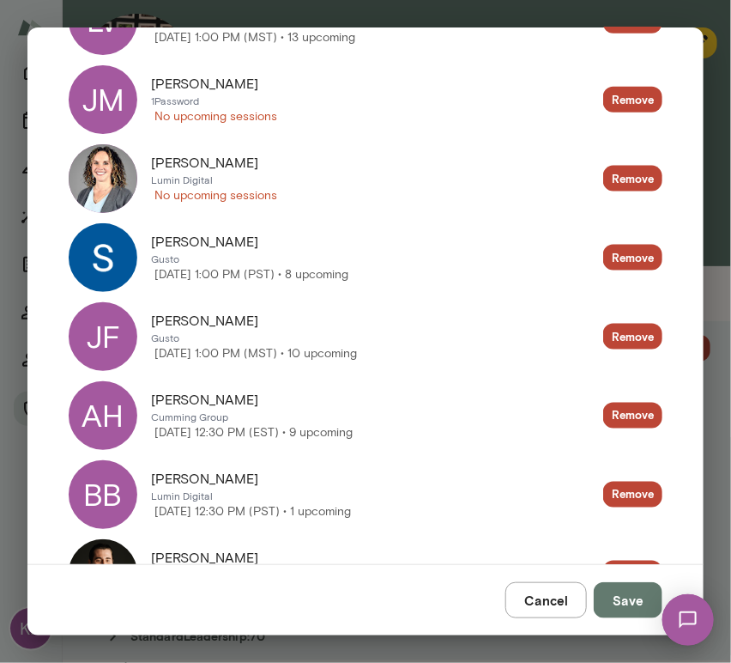
scroll to position [0, 0]
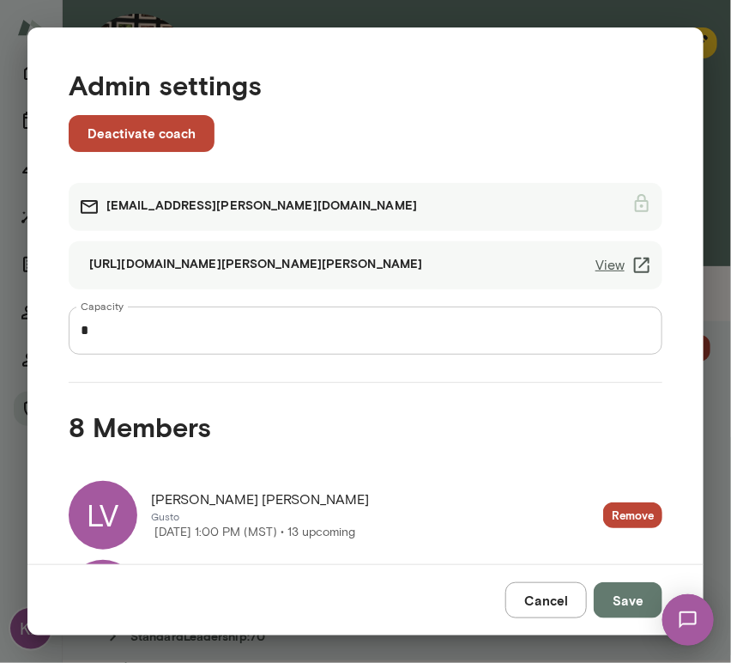
click at [561, 594] on button "Cancel" at bounding box center [547, 600] width 82 height 36
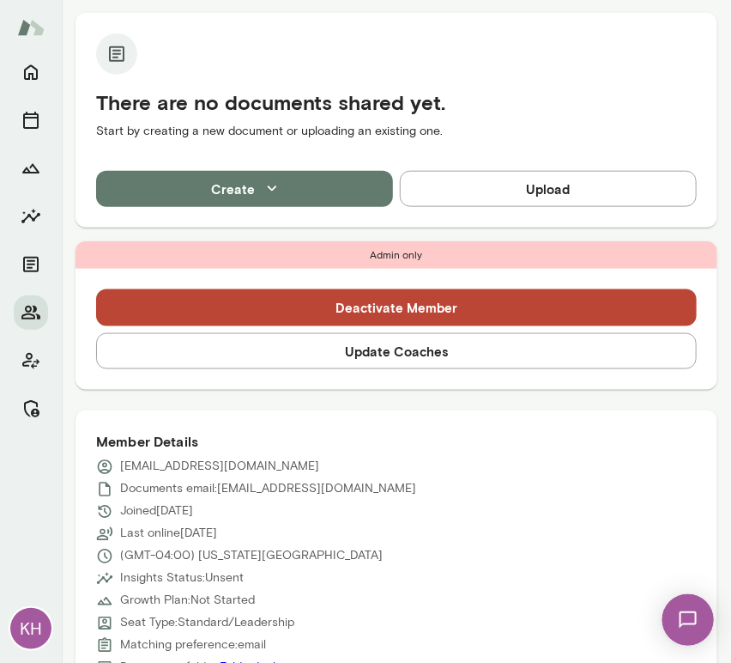
scroll to position [410, 0]
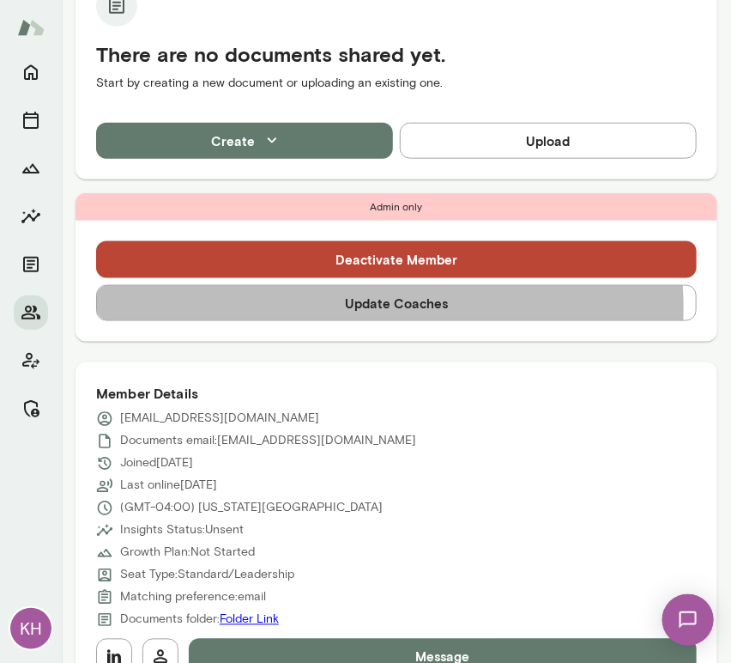
click at [349, 307] on button "Update Coaches" at bounding box center [396, 303] width 601 height 36
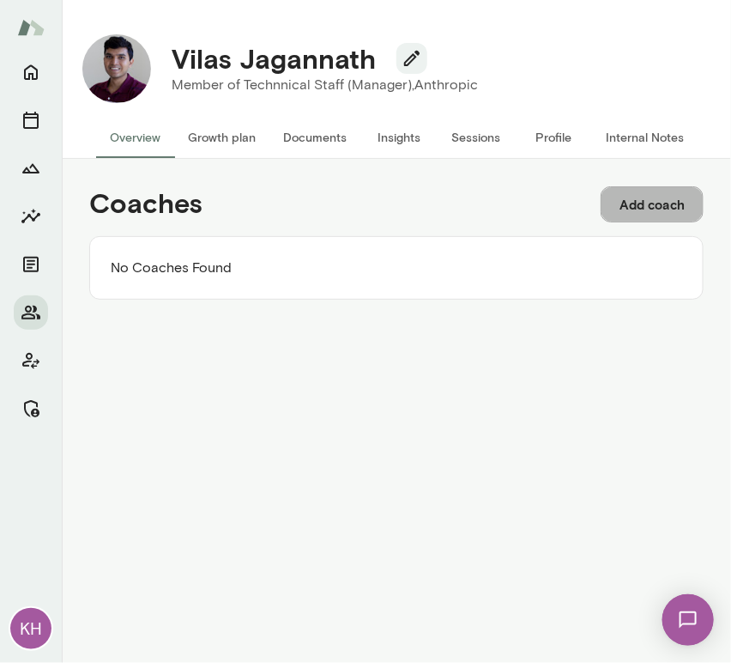
click at [651, 205] on button "Add coach" at bounding box center [652, 204] width 103 height 36
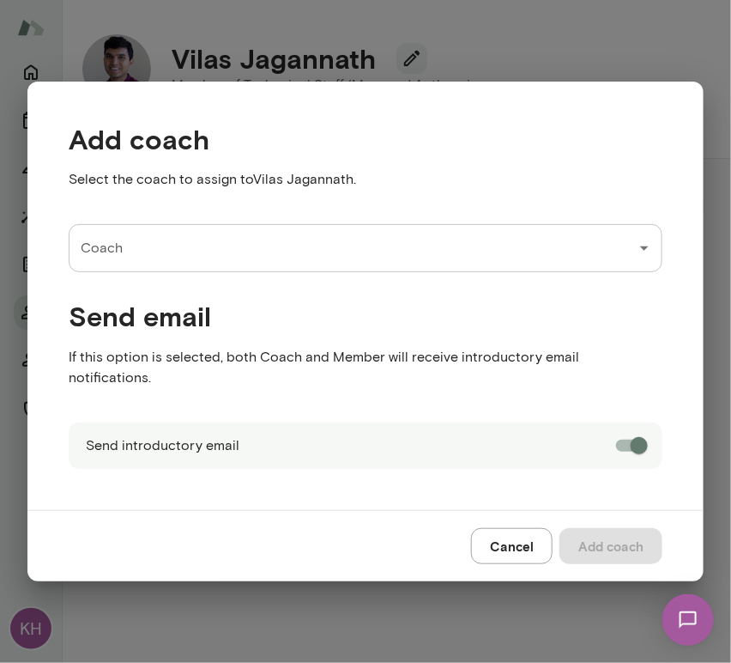
click at [165, 263] on input "Coach" at bounding box center [352, 248] width 553 height 33
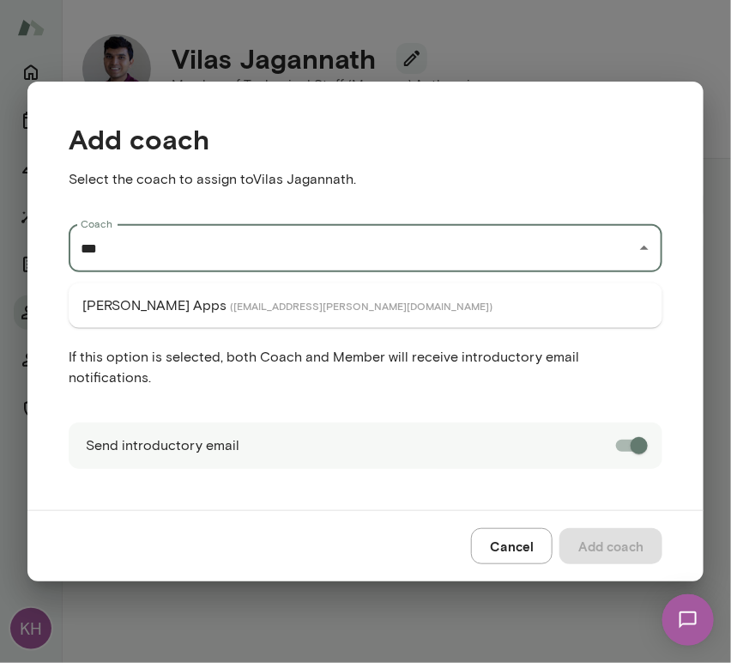
click at [230, 305] on span "( [EMAIL_ADDRESS][PERSON_NAME][DOMAIN_NAME] )" at bounding box center [361, 306] width 263 height 14
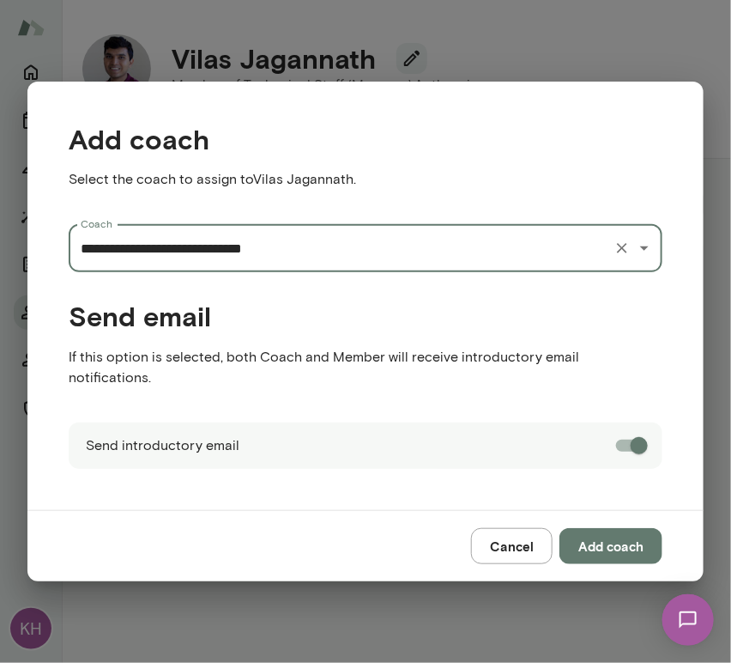
type input "**********"
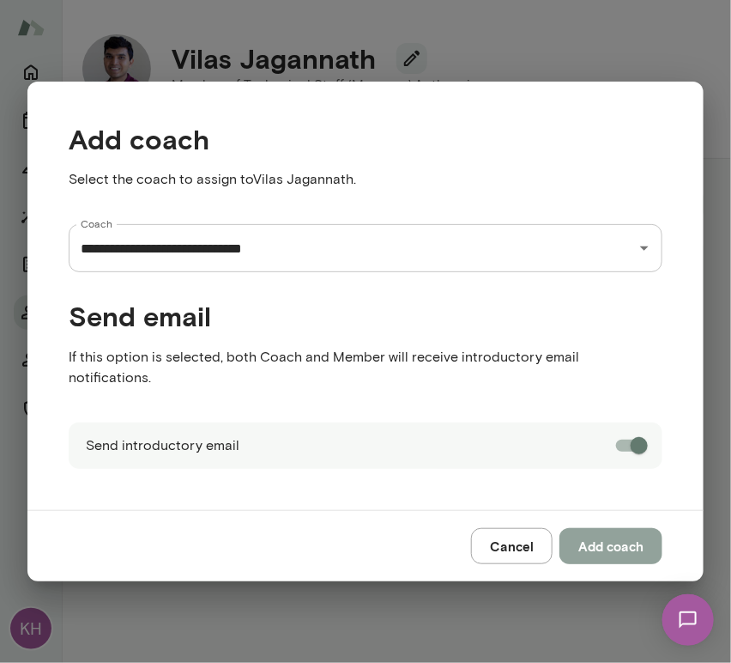
click at [621, 528] on button "Add coach" at bounding box center [611, 546] width 103 height 36
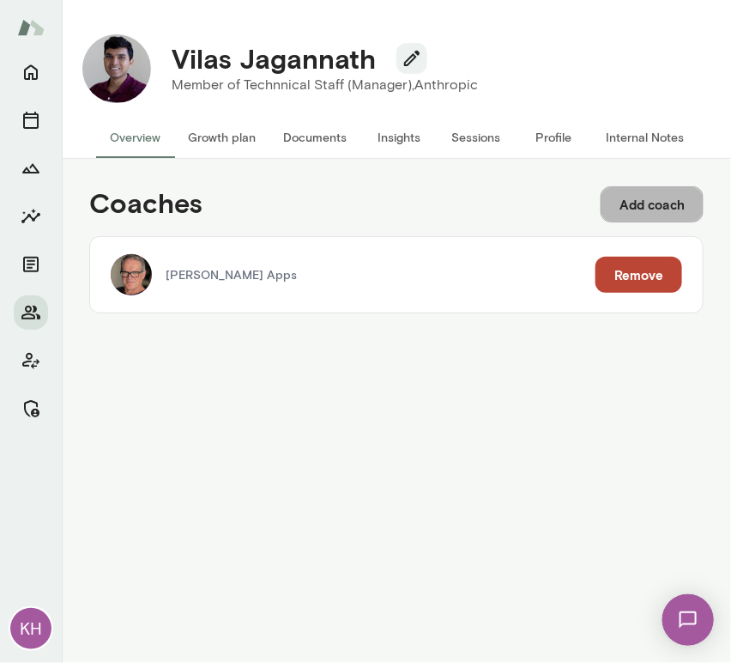
click at [653, 198] on button "Add coach" at bounding box center [652, 204] width 103 height 36
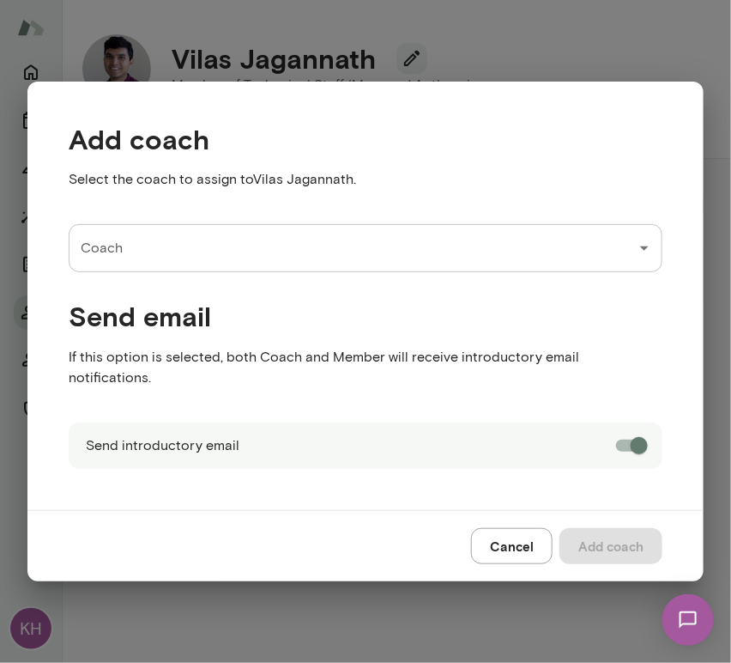
click at [96, 263] on div "Coach Coach" at bounding box center [366, 248] width 594 height 48
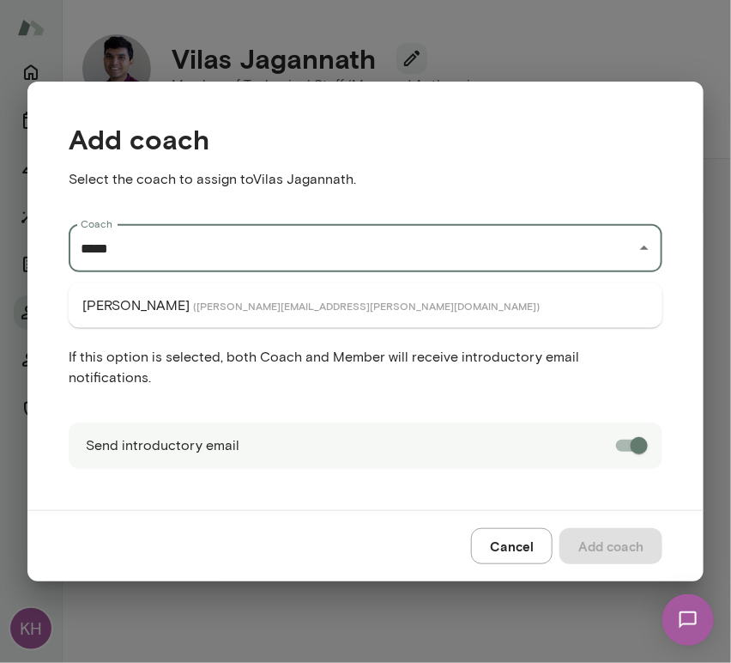
click at [130, 312] on p "[PERSON_NAME]" at bounding box center [135, 305] width 107 height 21
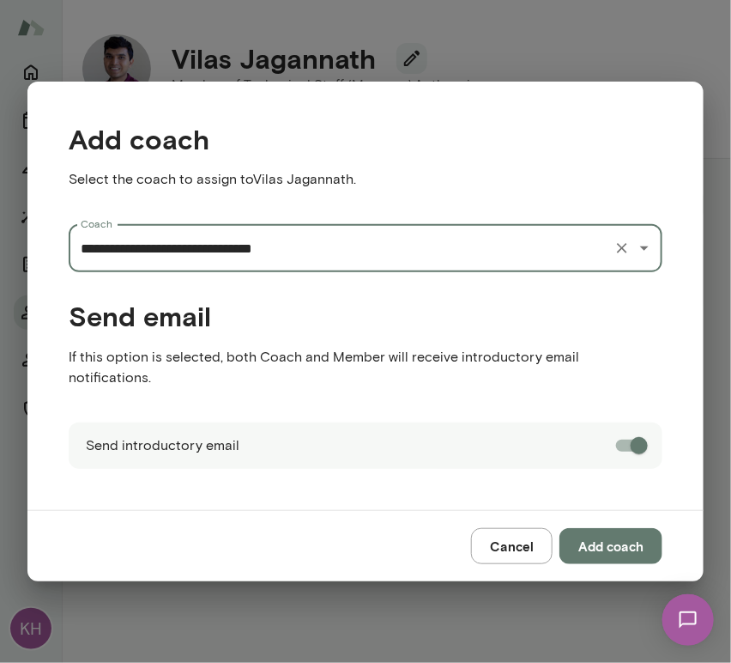
type input "**********"
click at [587, 530] on button "Add coach" at bounding box center [611, 546] width 103 height 36
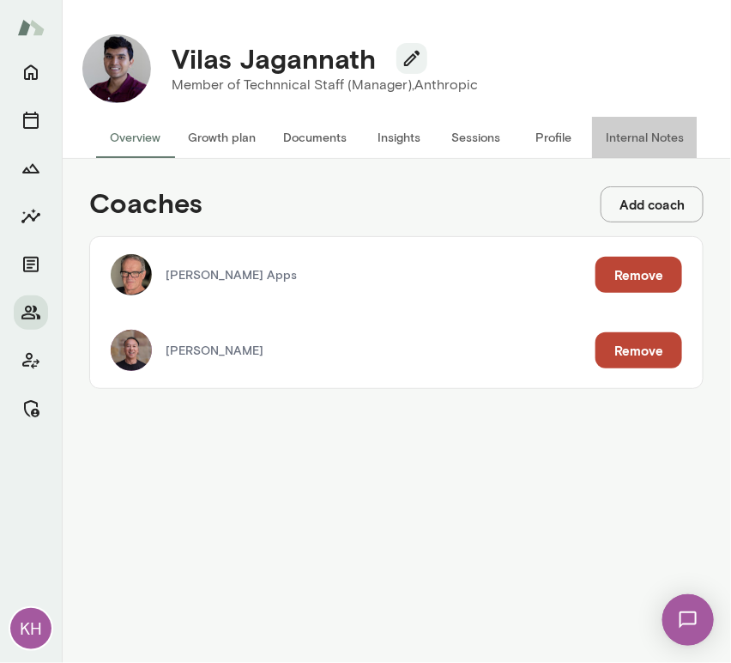
click at [652, 131] on button "Internal Notes" at bounding box center [645, 137] width 106 height 41
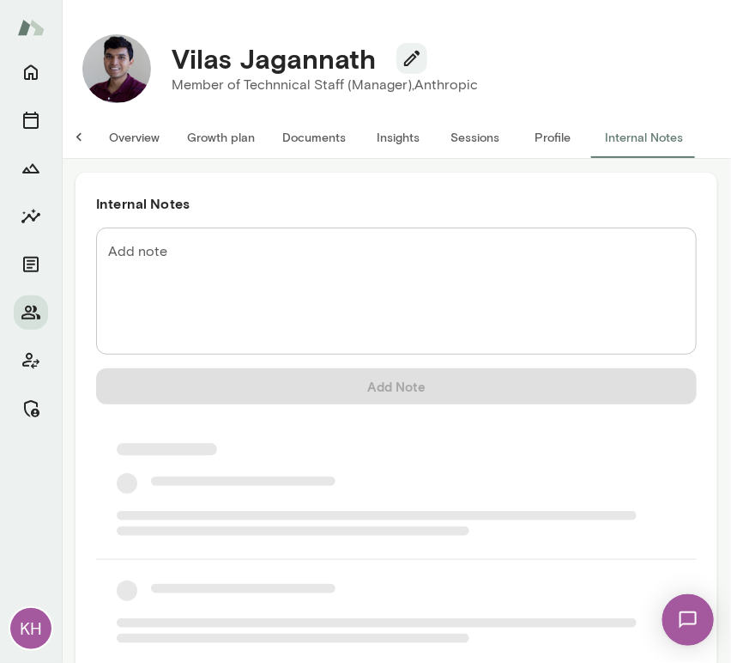
scroll to position [0, 14]
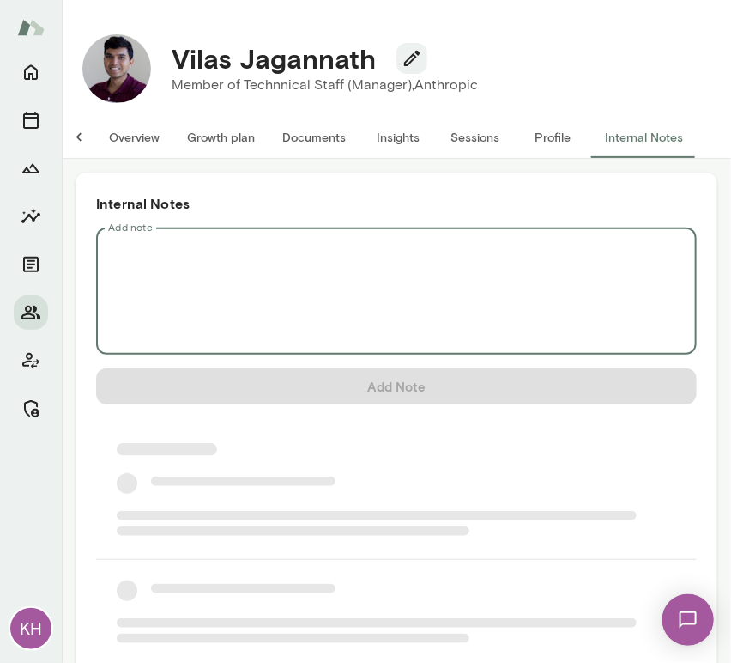
click at [241, 255] on textarea "Add note" at bounding box center [396, 291] width 577 height 99
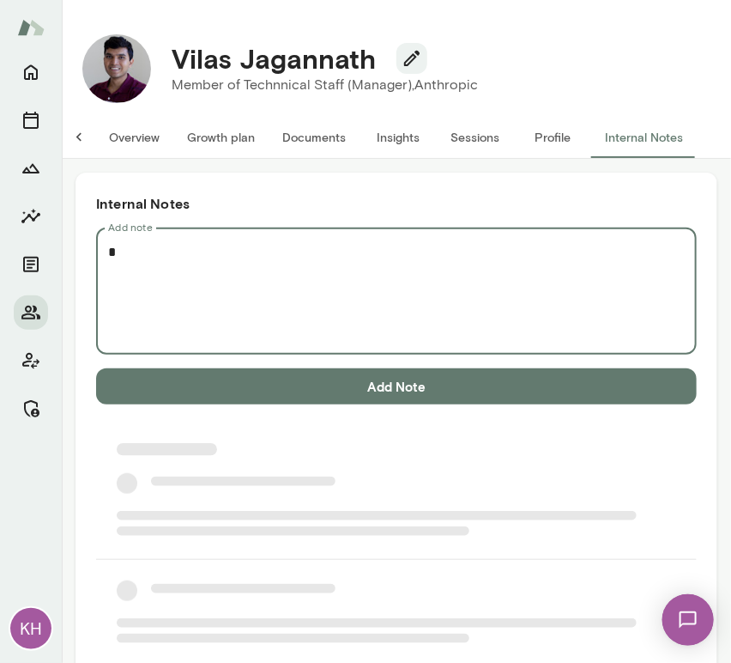
scroll to position [0, 0]
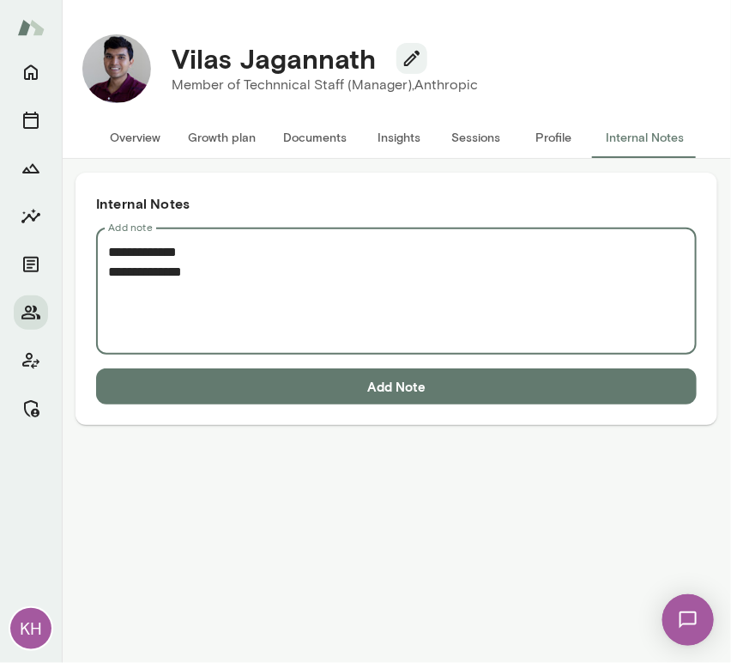
paste textarea "**********"
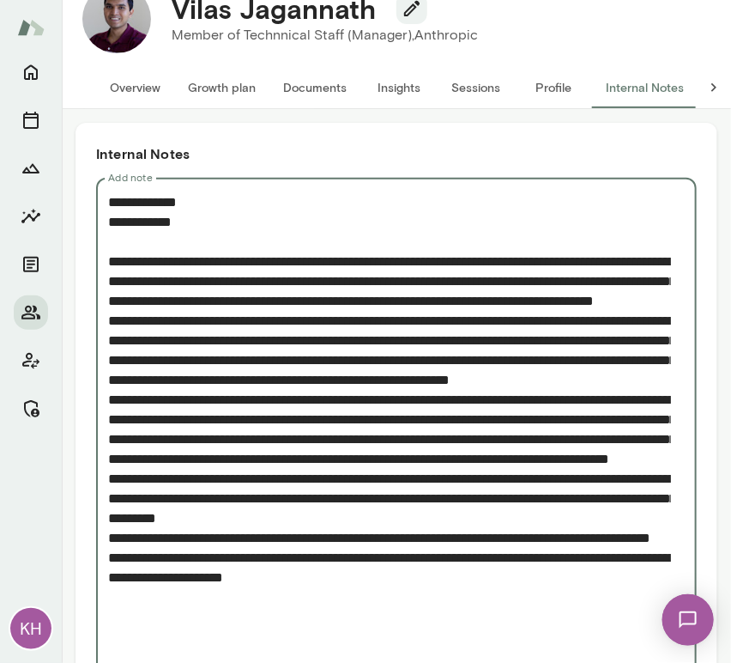
scroll to position [151, 0]
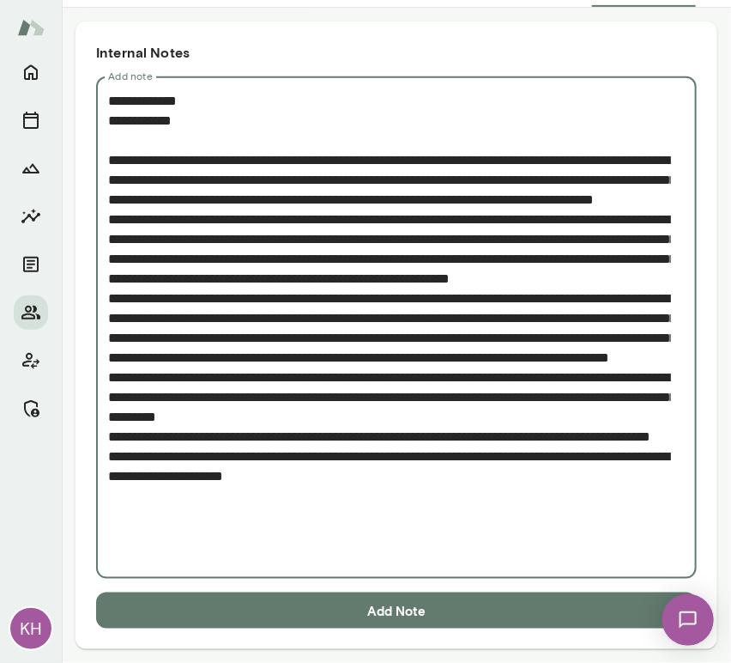
type textarea "**********"
click at [325, 603] on button "Add Note" at bounding box center [396, 610] width 601 height 36
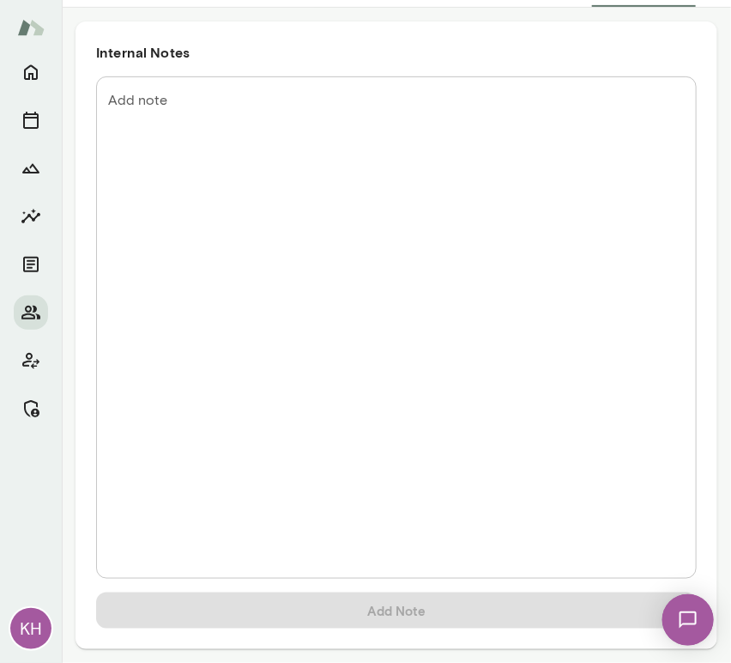
scroll to position [0, 0]
